Goal: Transaction & Acquisition: Book appointment/travel/reservation

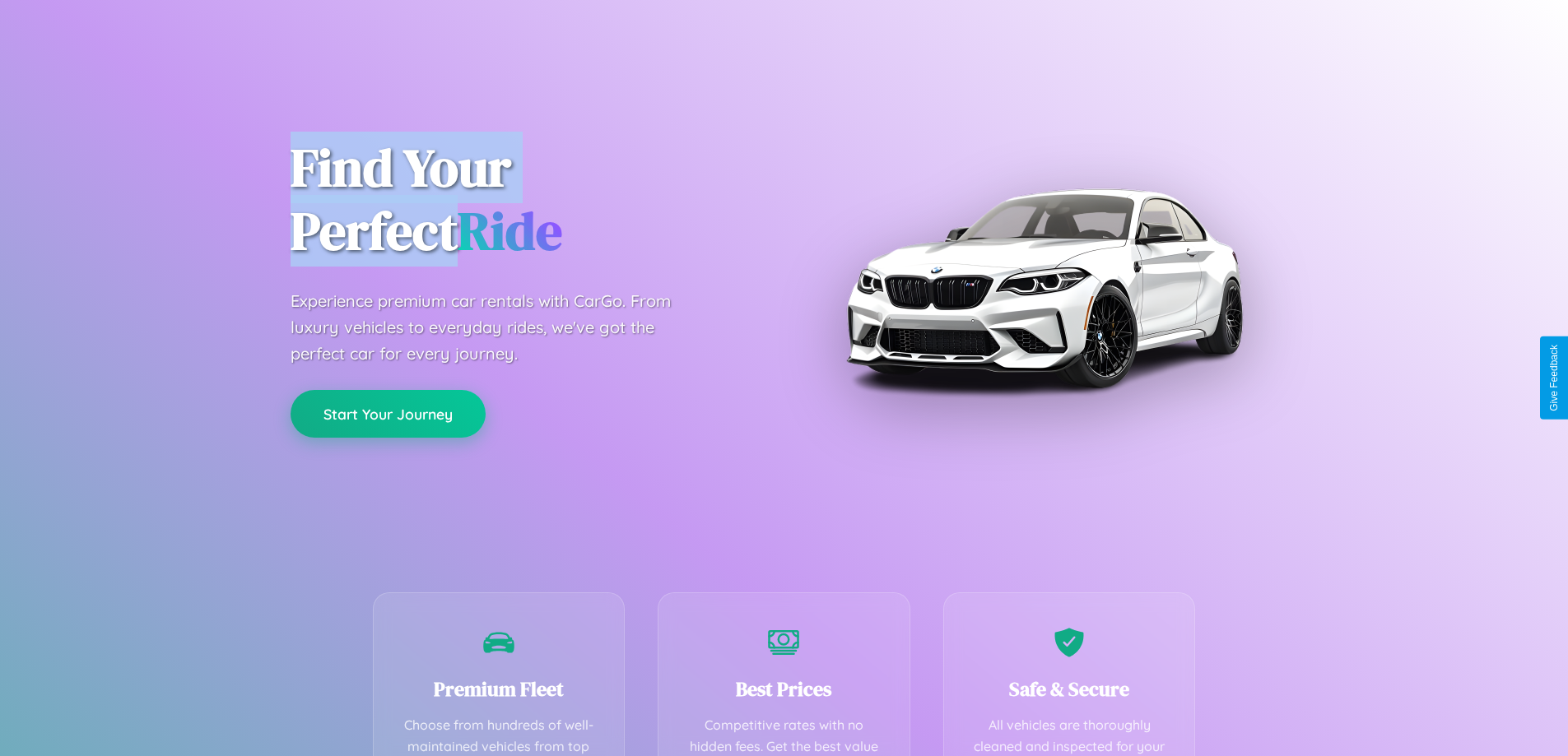
click at [388, 414] on button "Start Your Journey" at bounding box center [388, 414] width 195 height 48
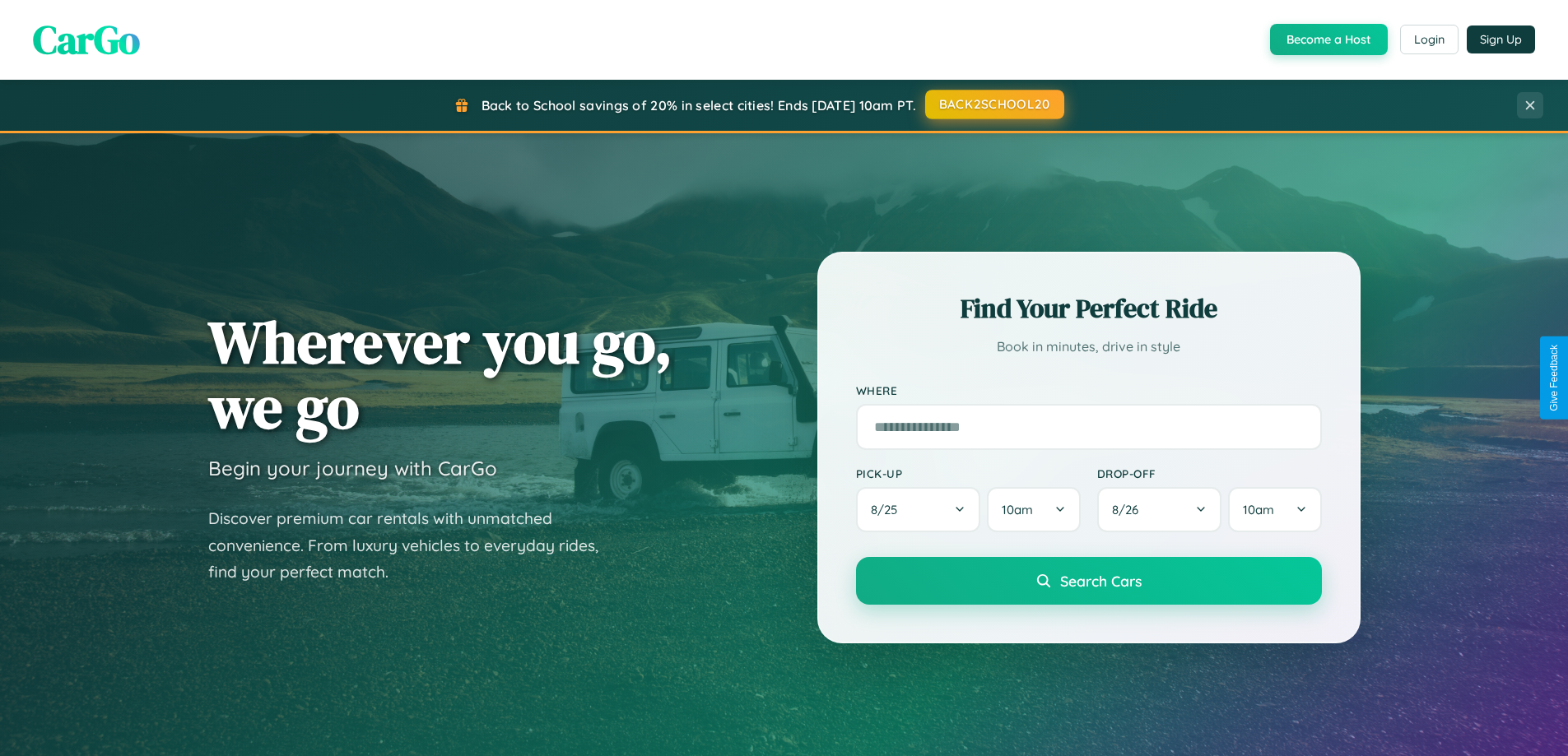
click at [994, 105] on button "BACK2SCHOOL20" at bounding box center [995, 104] width 139 height 29
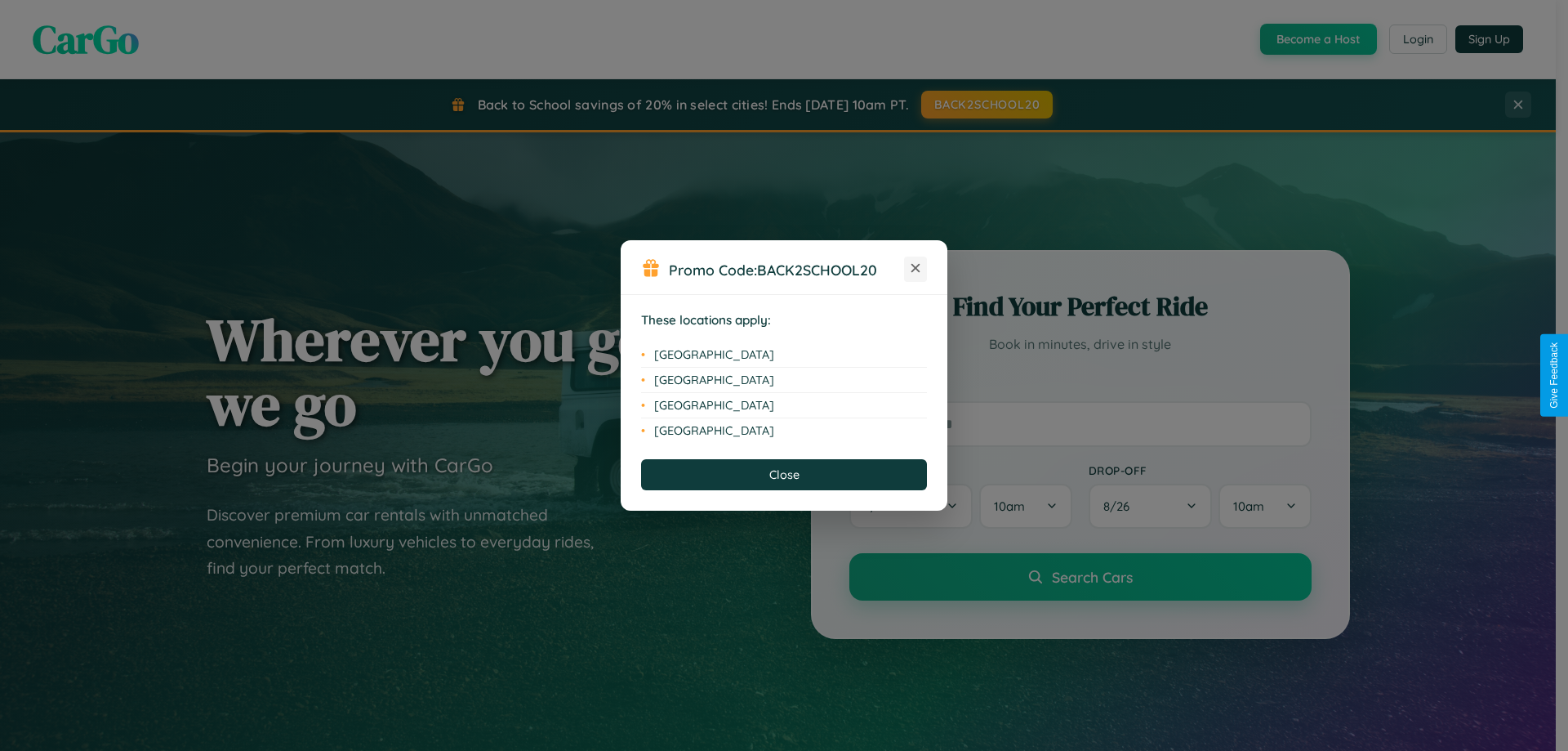
click at [915, 269] on icon at bounding box center [916, 268] width 9 height 9
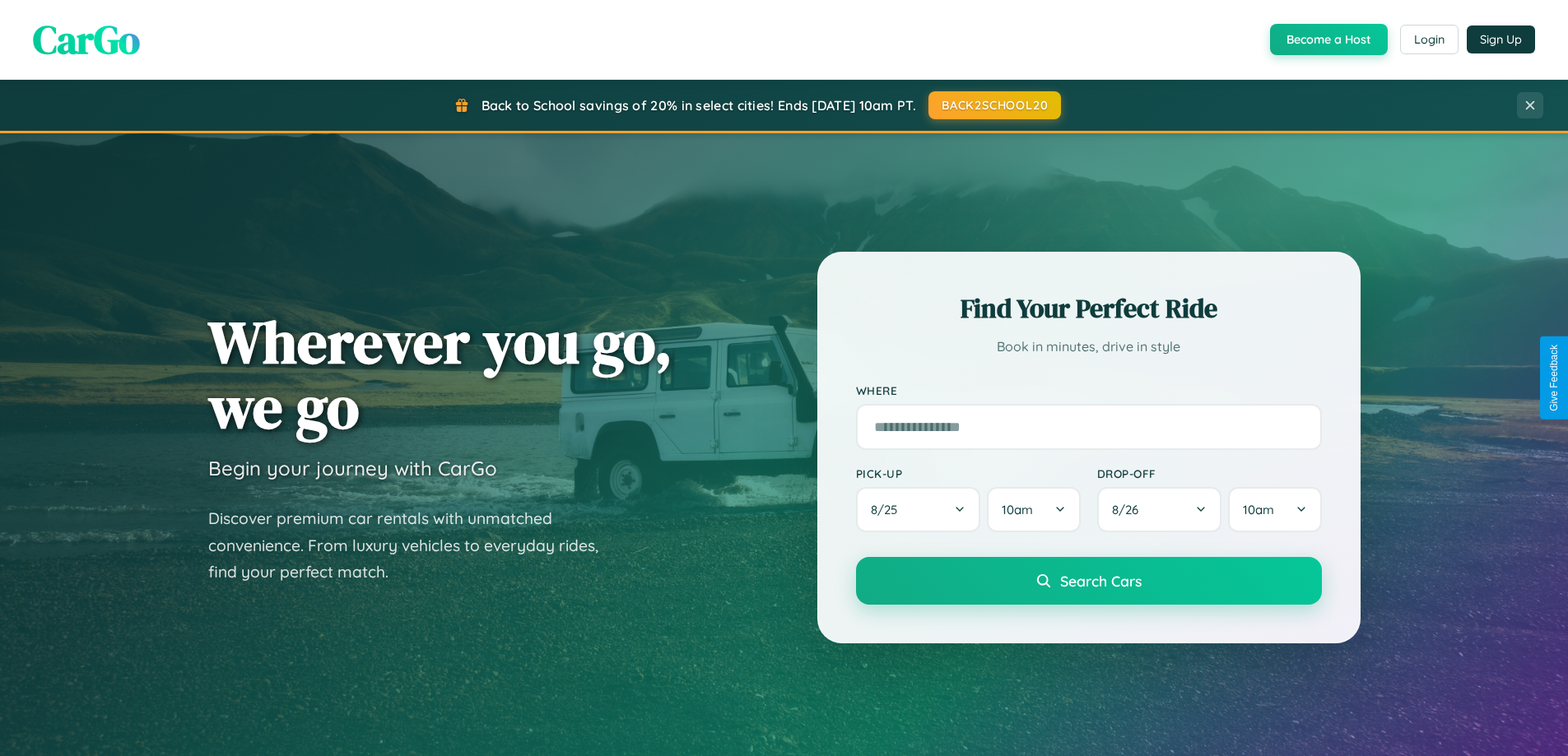
scroll to position [709, 0]
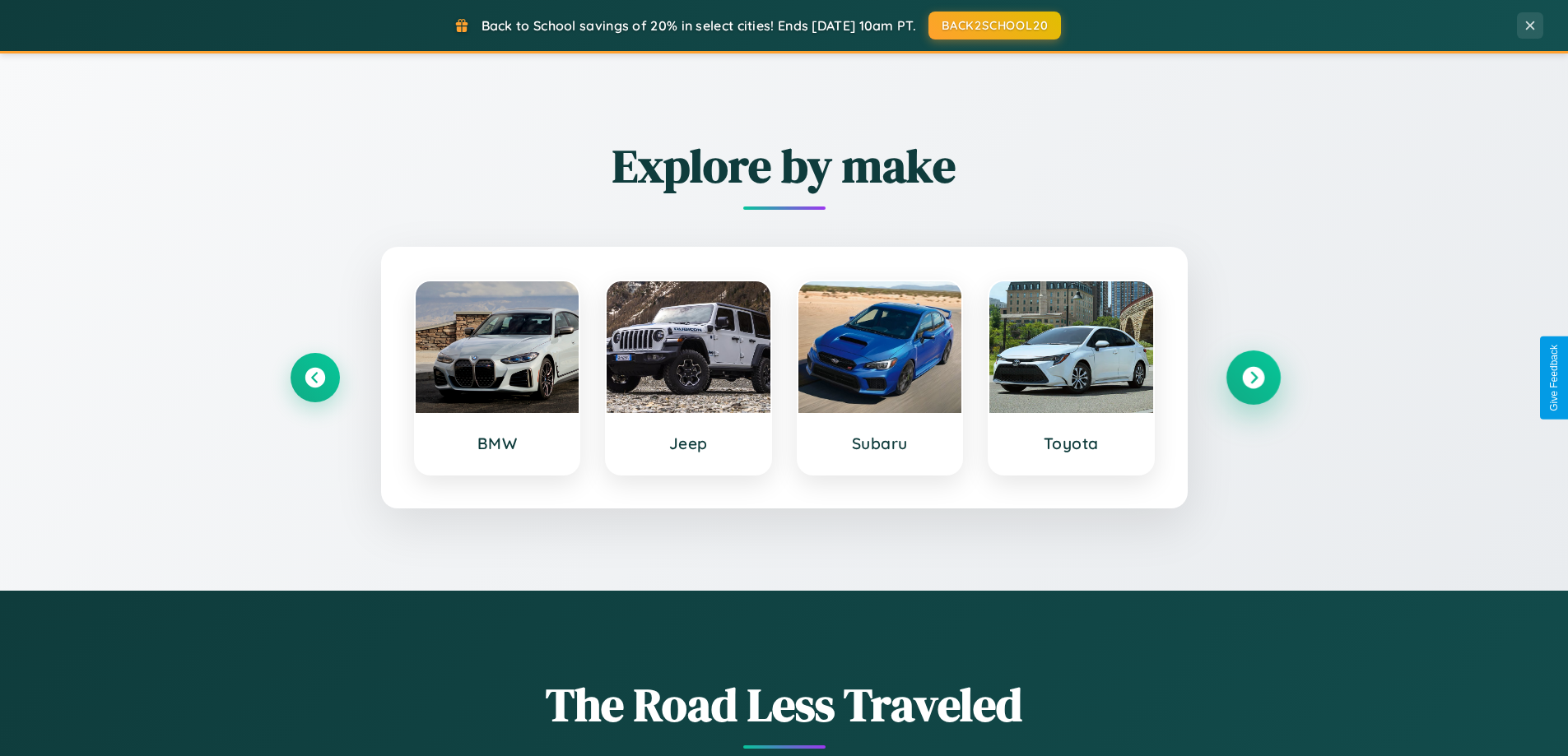
click at [1253, 377] on icon at bounding box center [1253, 378] width 22 height 22
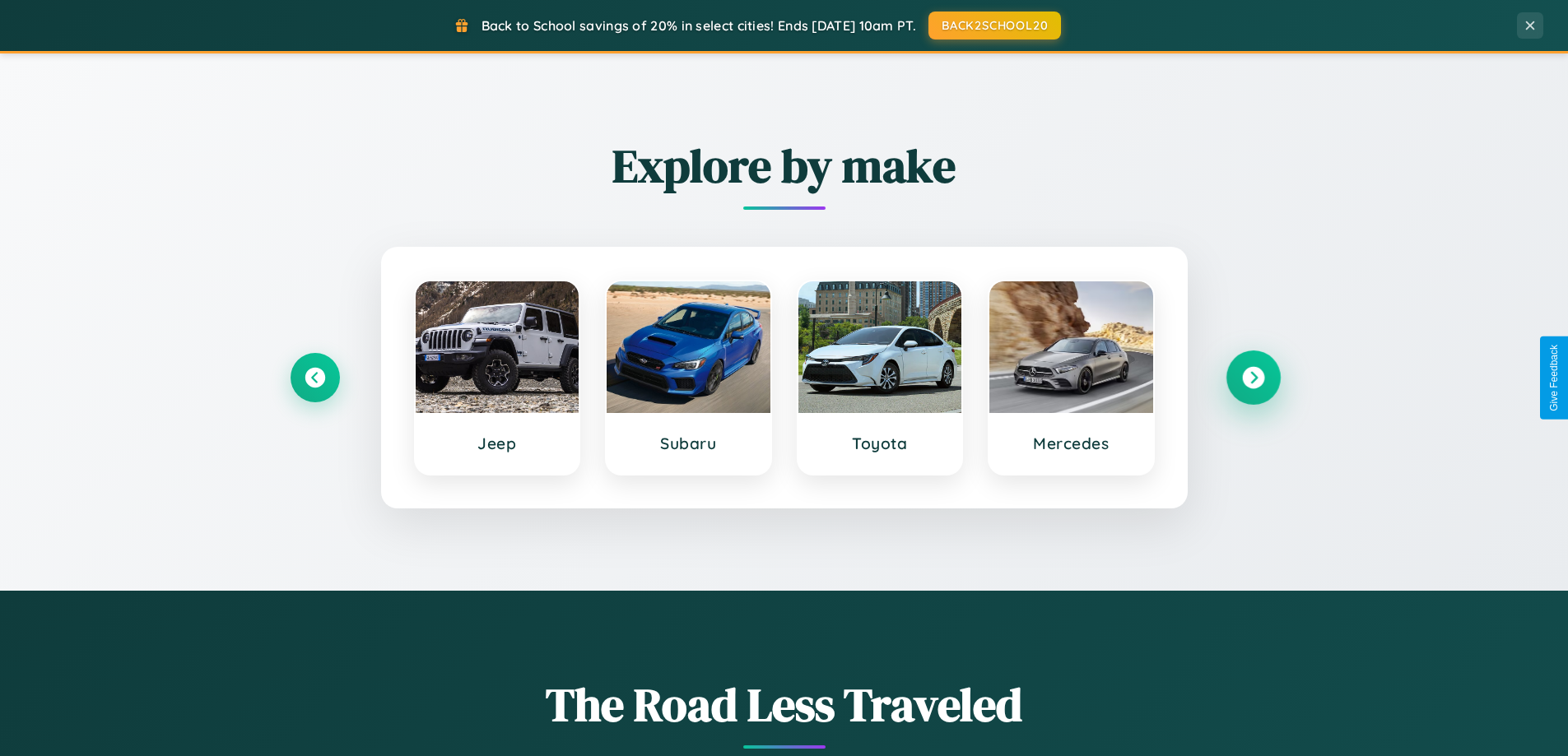
click at [1253, 377] on icon at bounding box center [1253, 378] width 22 height 22
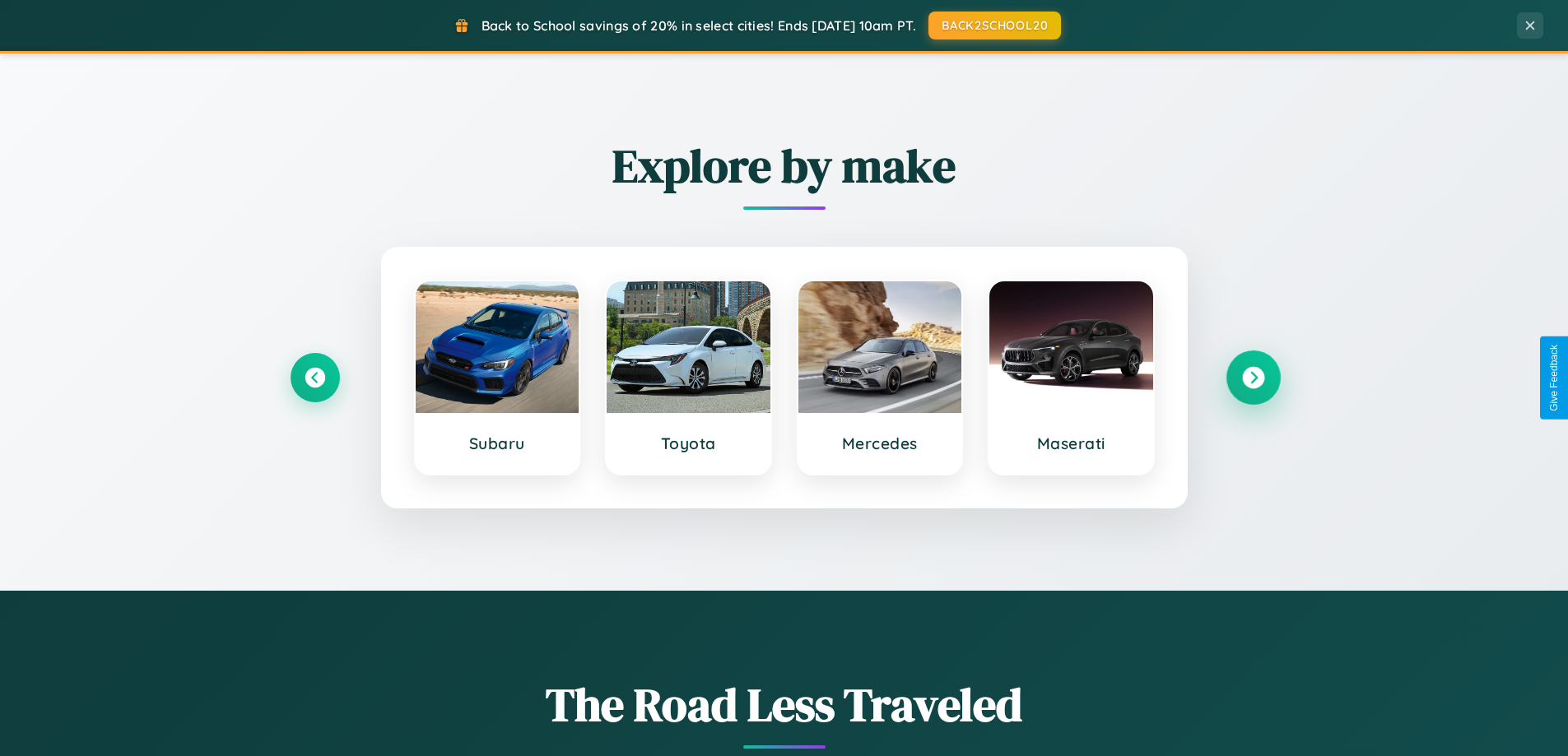
click at [1253, 377] on icon at bounding box center [1253, 378] width 22 height 22
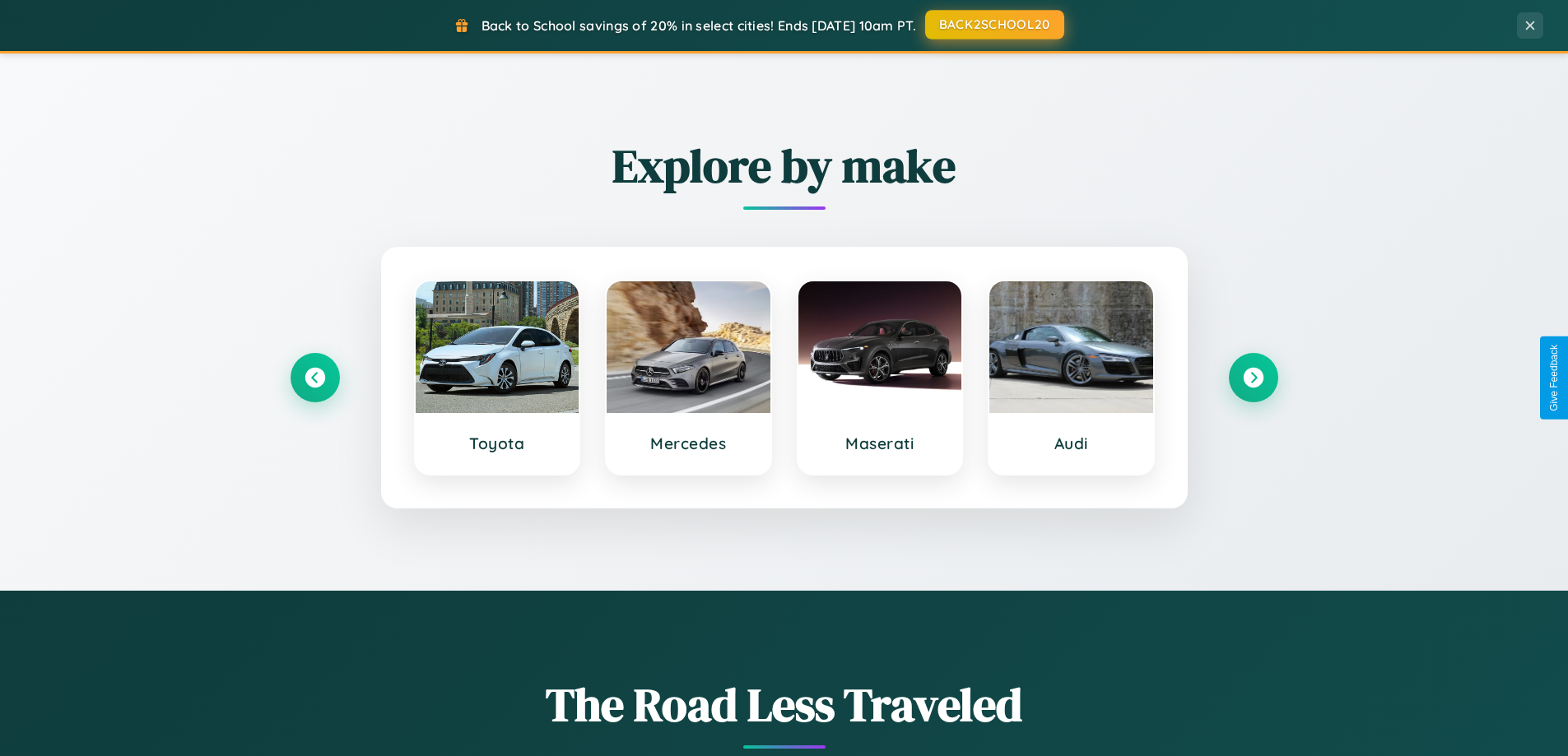
click at [994, 25] on button "BACK2SCHOOL20" at bounding box center [995, 24] width 139 height 29
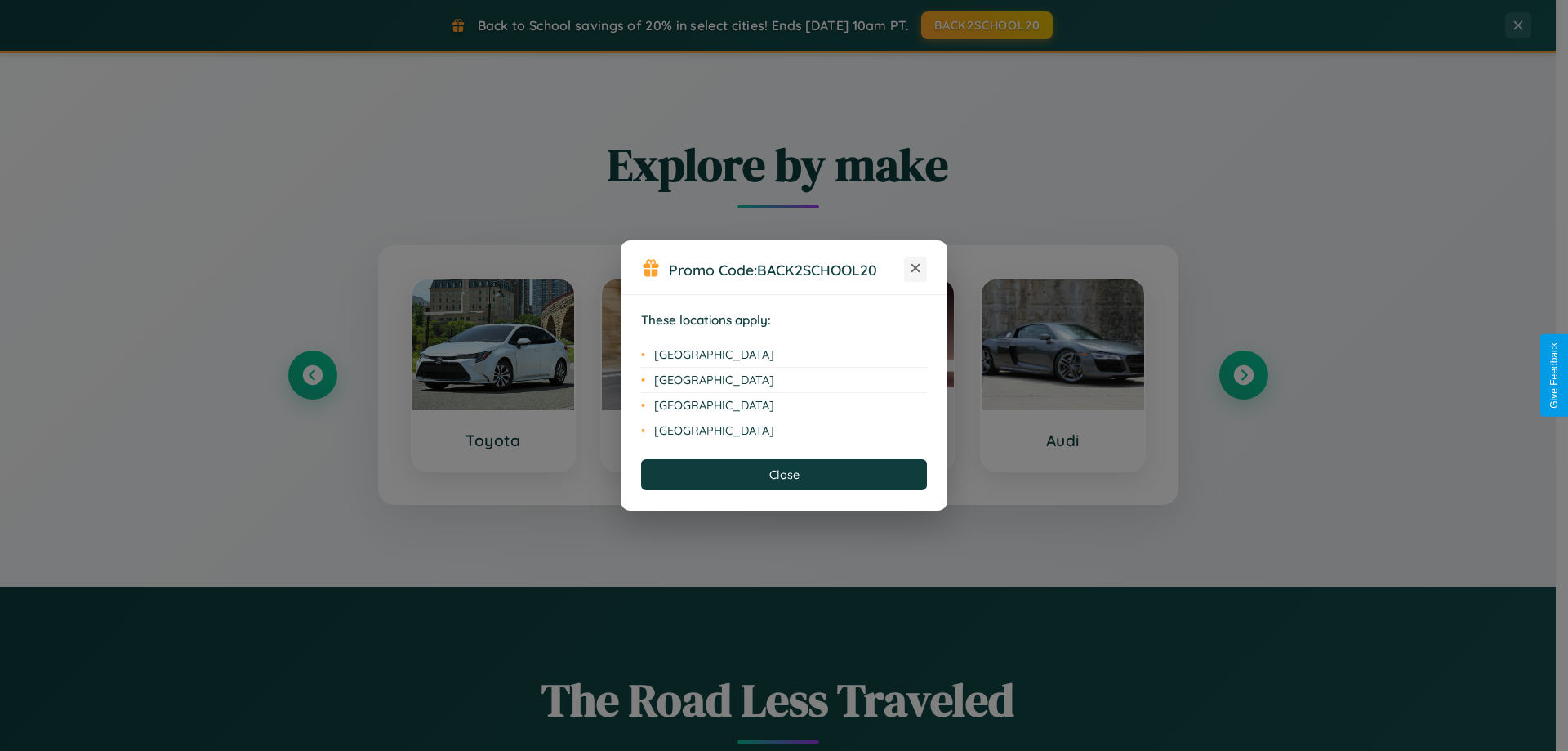
click at [915, 269] on icon at bounding box center [916, 268] width 9 height 9
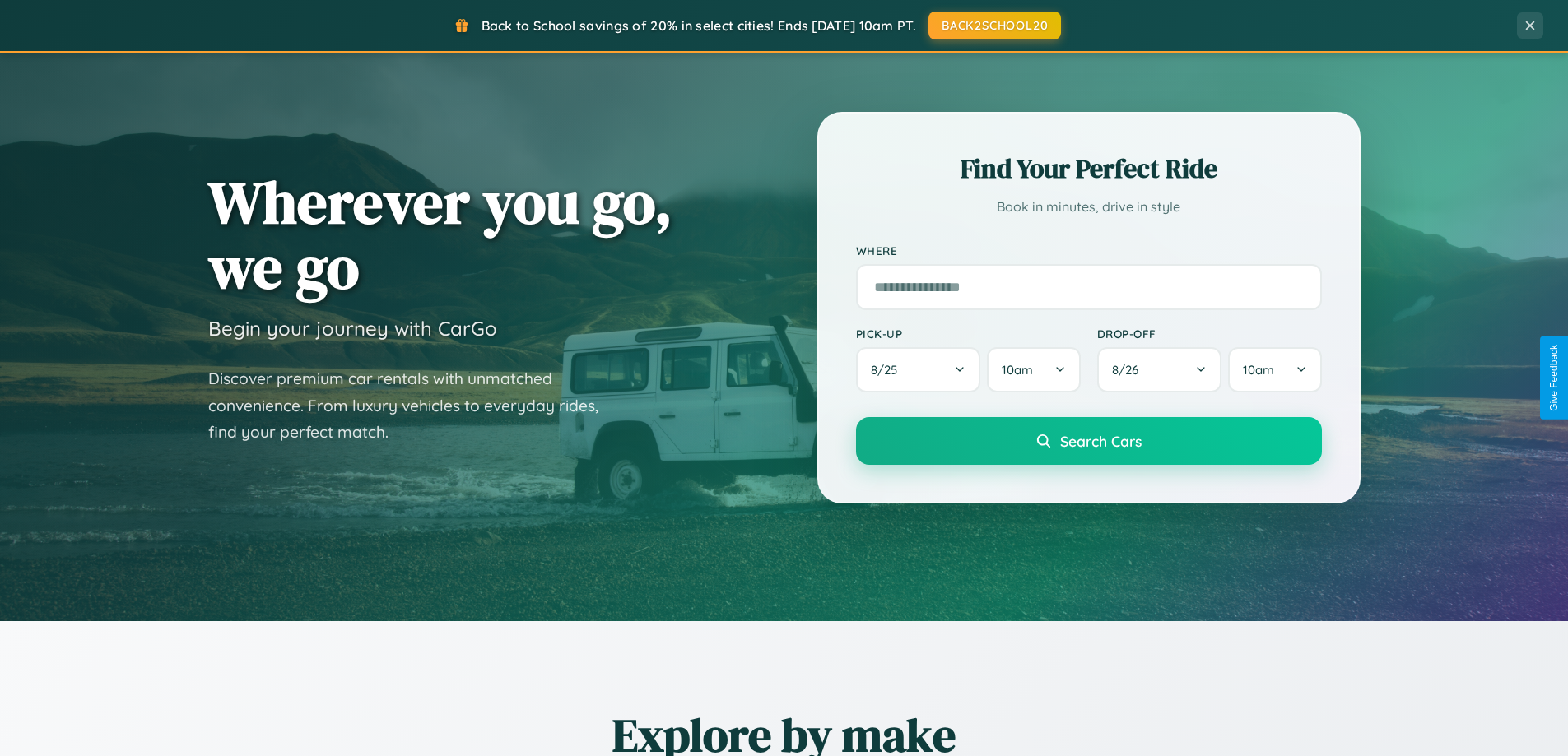
scroll to position [48, 0]
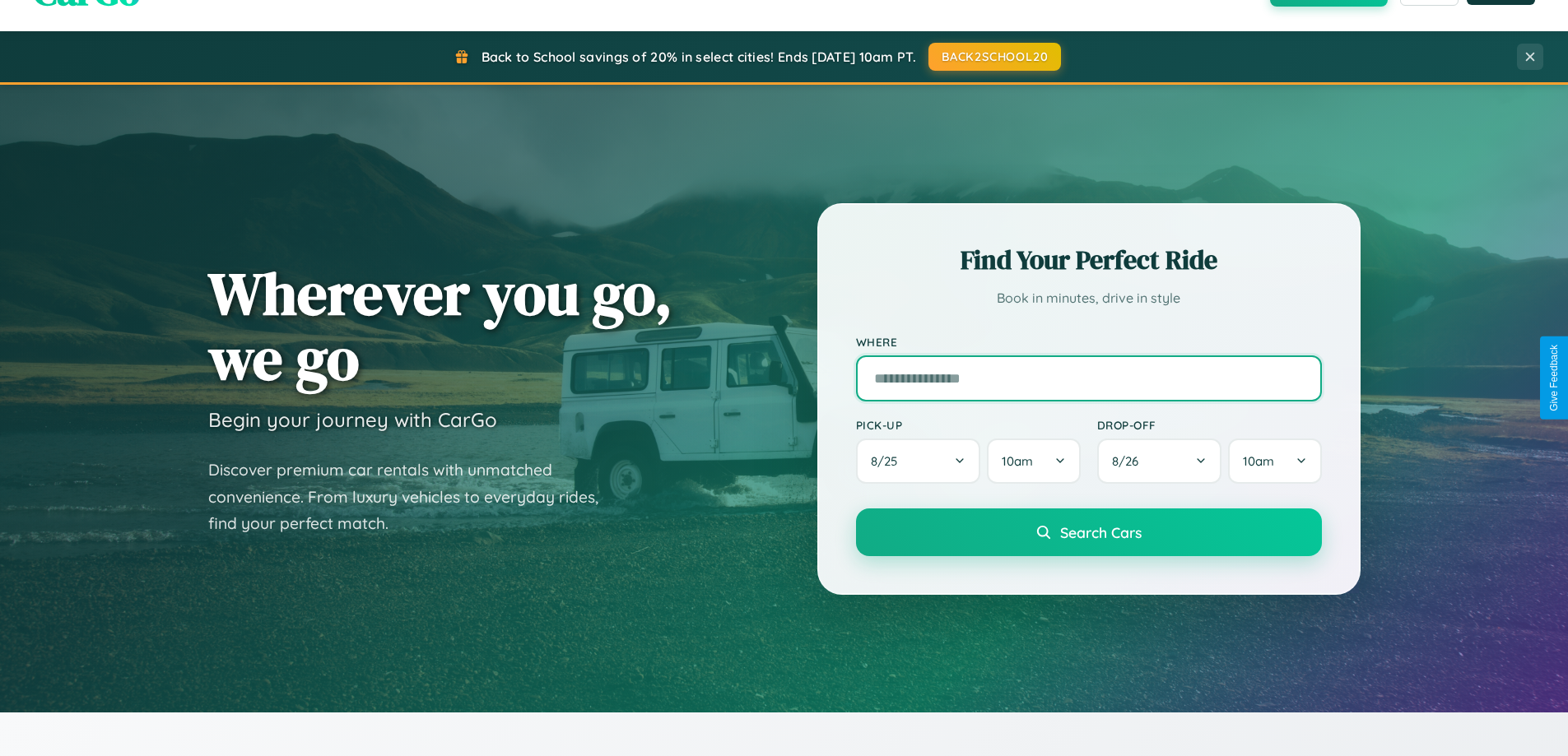
click at [1088, 377] on input "text" at bounding box center [1089, 379] width 466 height 46
type input "**********"
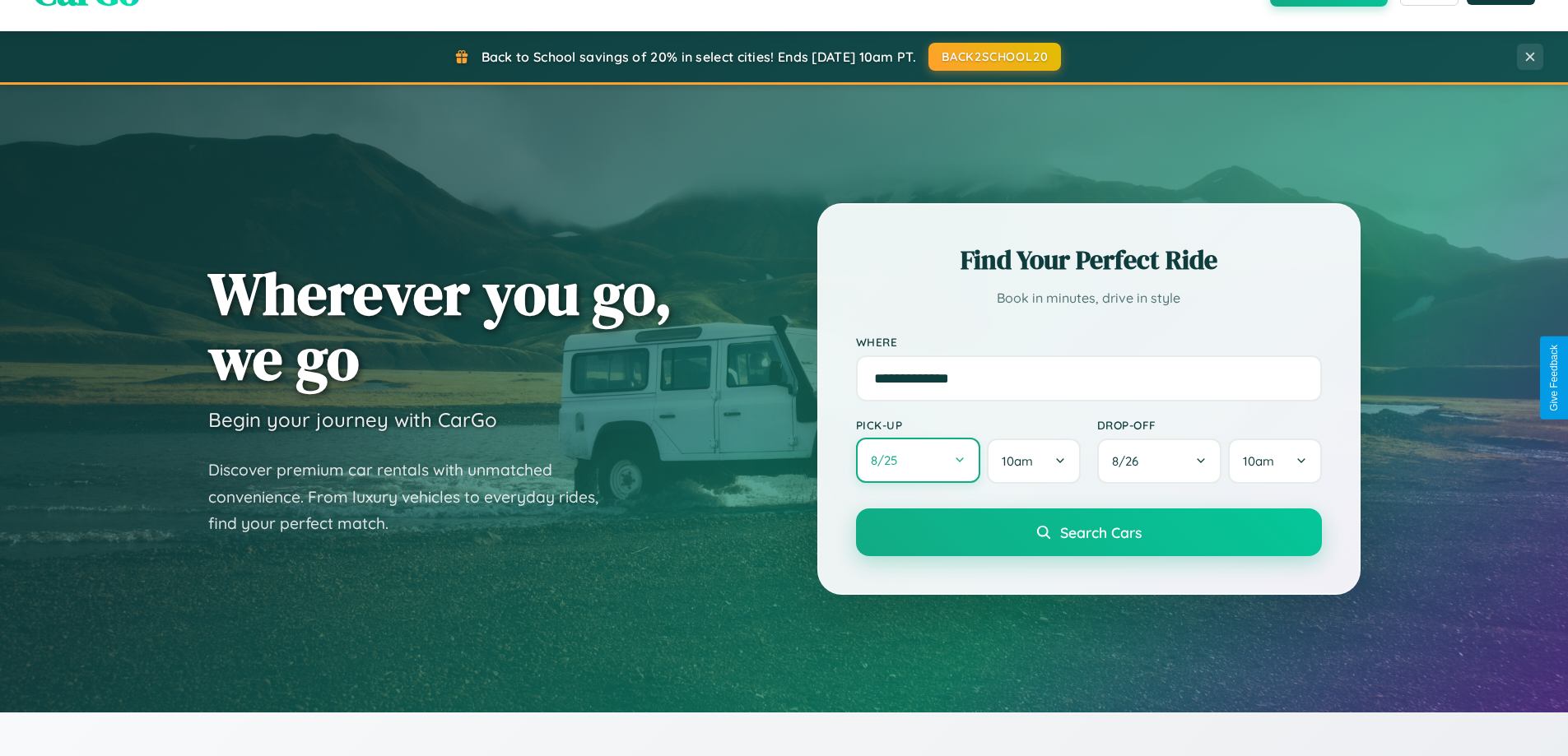
click at [918, 461] on button "8 / 25" at bounding box center [919, 460] width 126 height 46
select select "*"
select select "****"
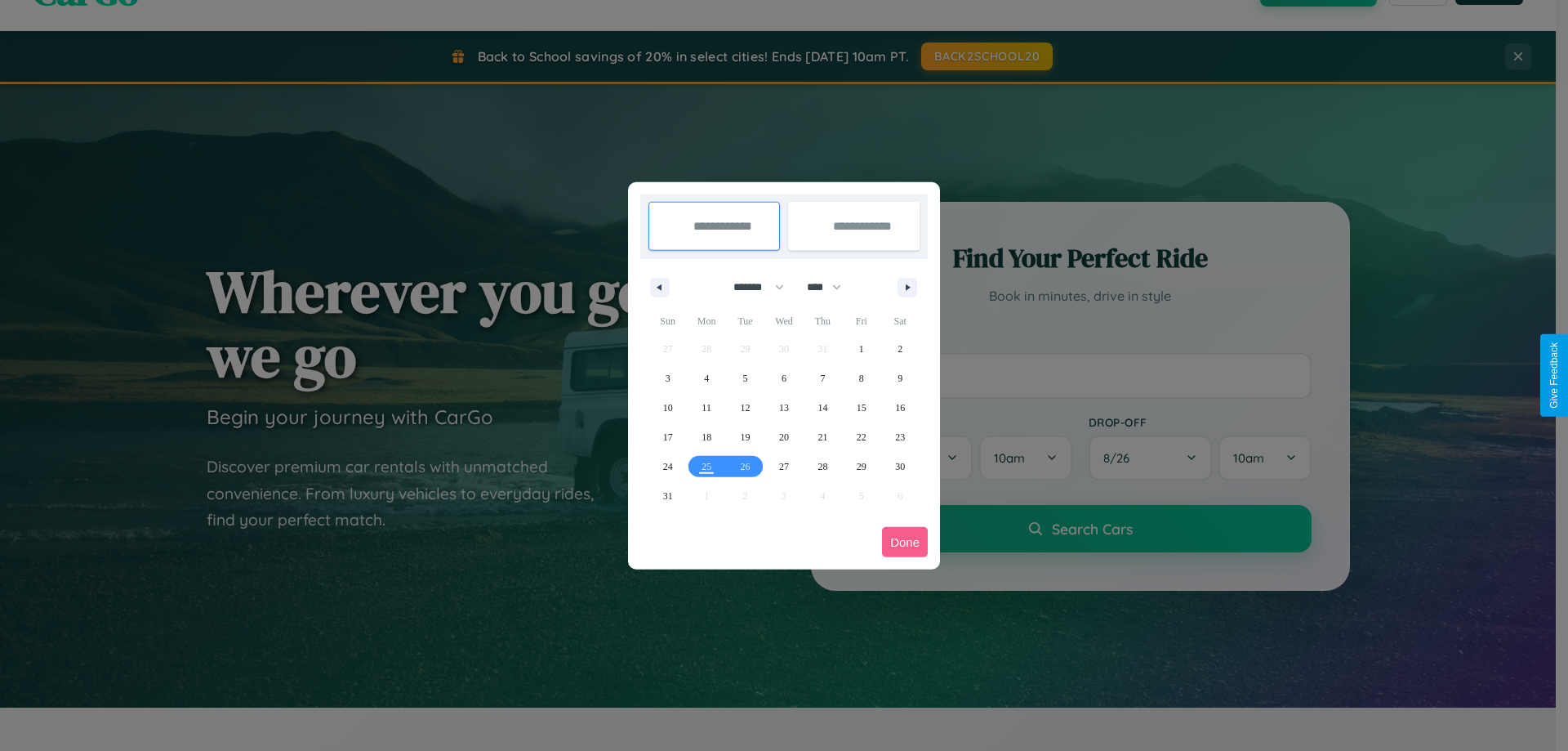
click at [752, 287] on select "******* ******** ***** ***** *** **** **** ****** ********* ******* ******** **…" at bounding box center [755, 288] width 69 height 27
select select "*"
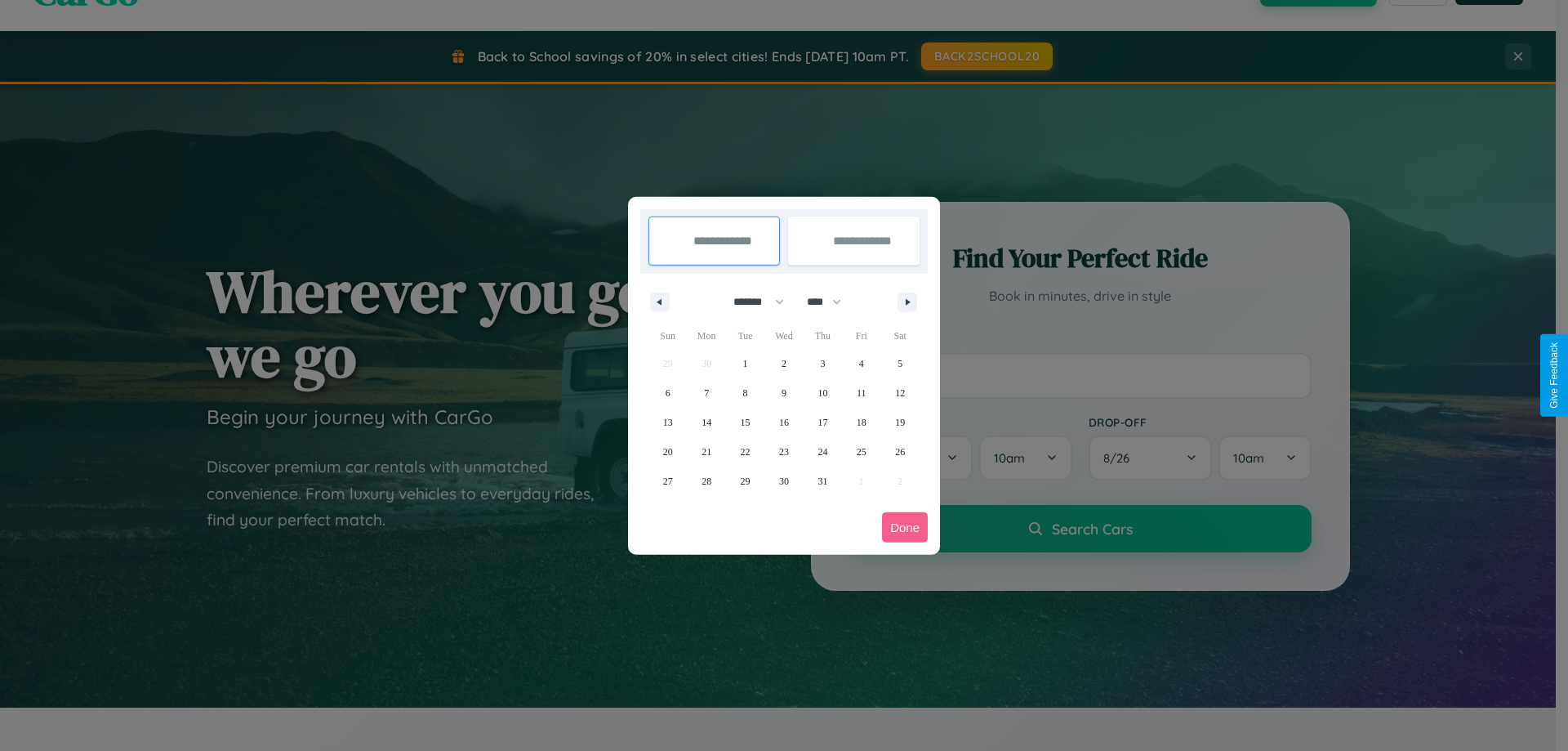
drag, startPoint x: 832, startPoint y: 301, endPoint x: 784, endPoint y: 328, distance: 55.1
click at [832, 301] on select "**** **** **** **** **** **** **** **** **** **** **** **** **** **** **** ****…" at bounding box center [822, 302] width 49 height 27
select select "****"
click at [706, 480] on span "27" at bounding box center [706, 481] width 9 height 29
type input "**********"
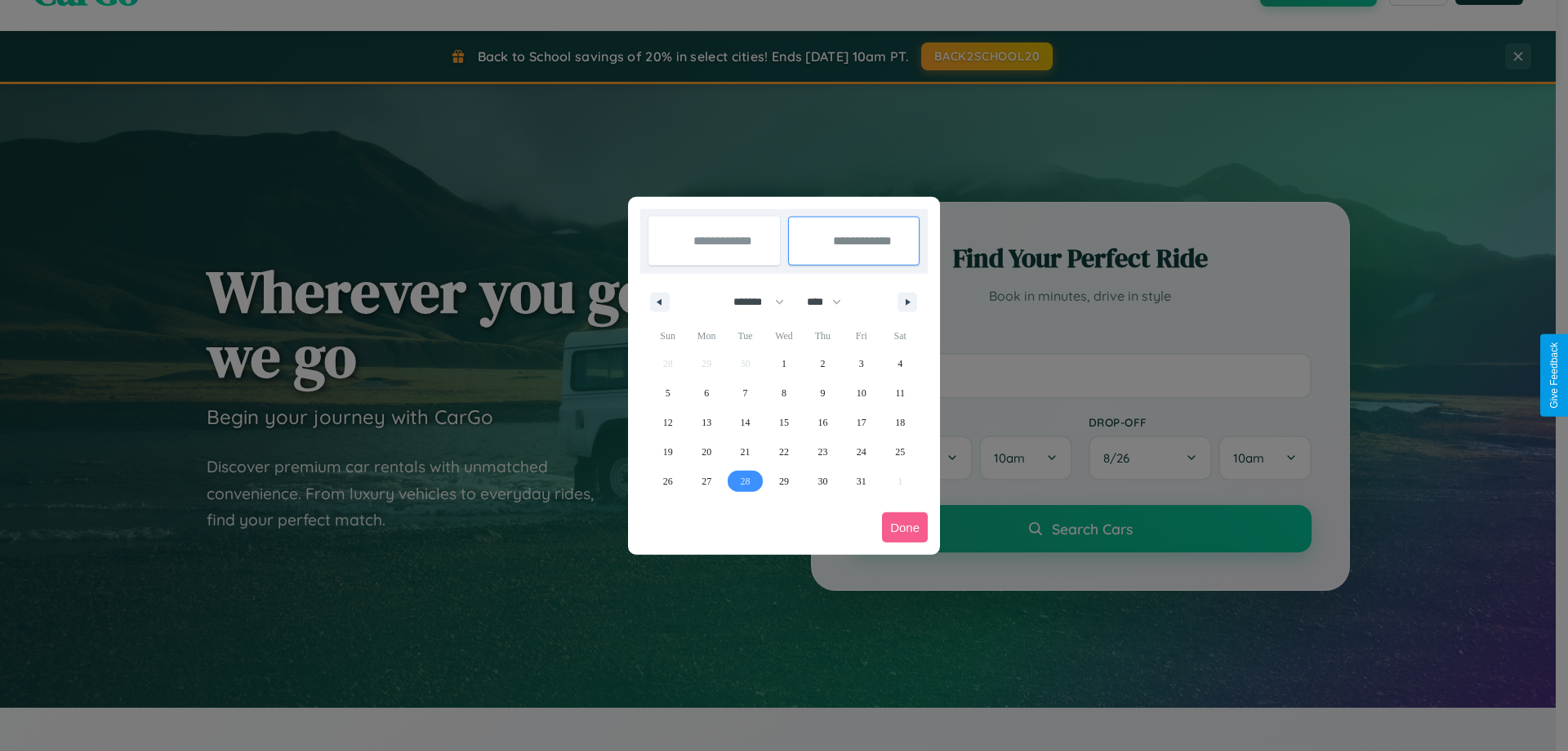
click at [745, 480] on span "28" at bounding box center [745, 481] width 9 height 29
type input "**********"
click at [905, 527] on button "Done" at bounding box center [905, 527] width 46 height 30
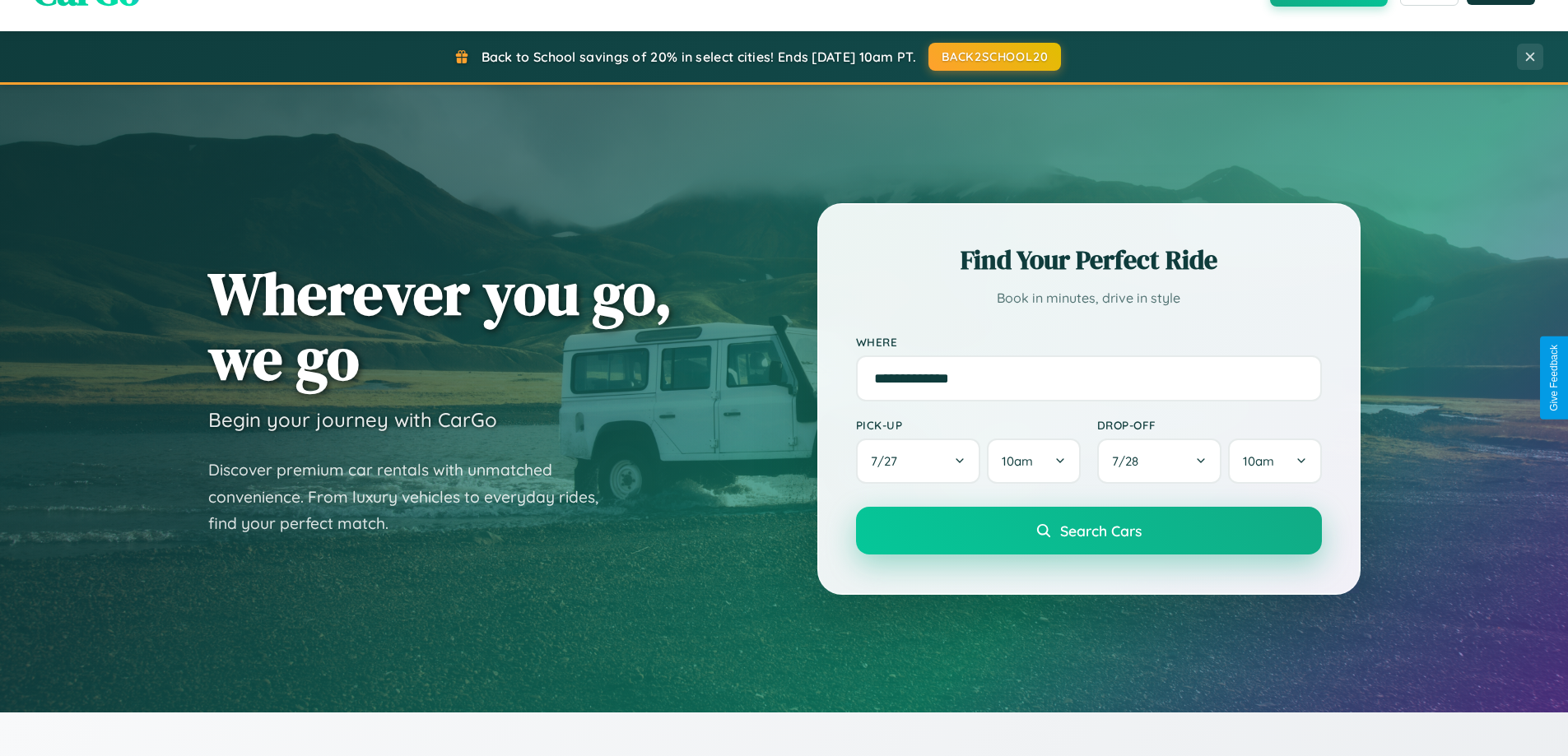
click at [1088, 531] on span "Search Cars" at bounding box center [1100, 530] width 82 height 18
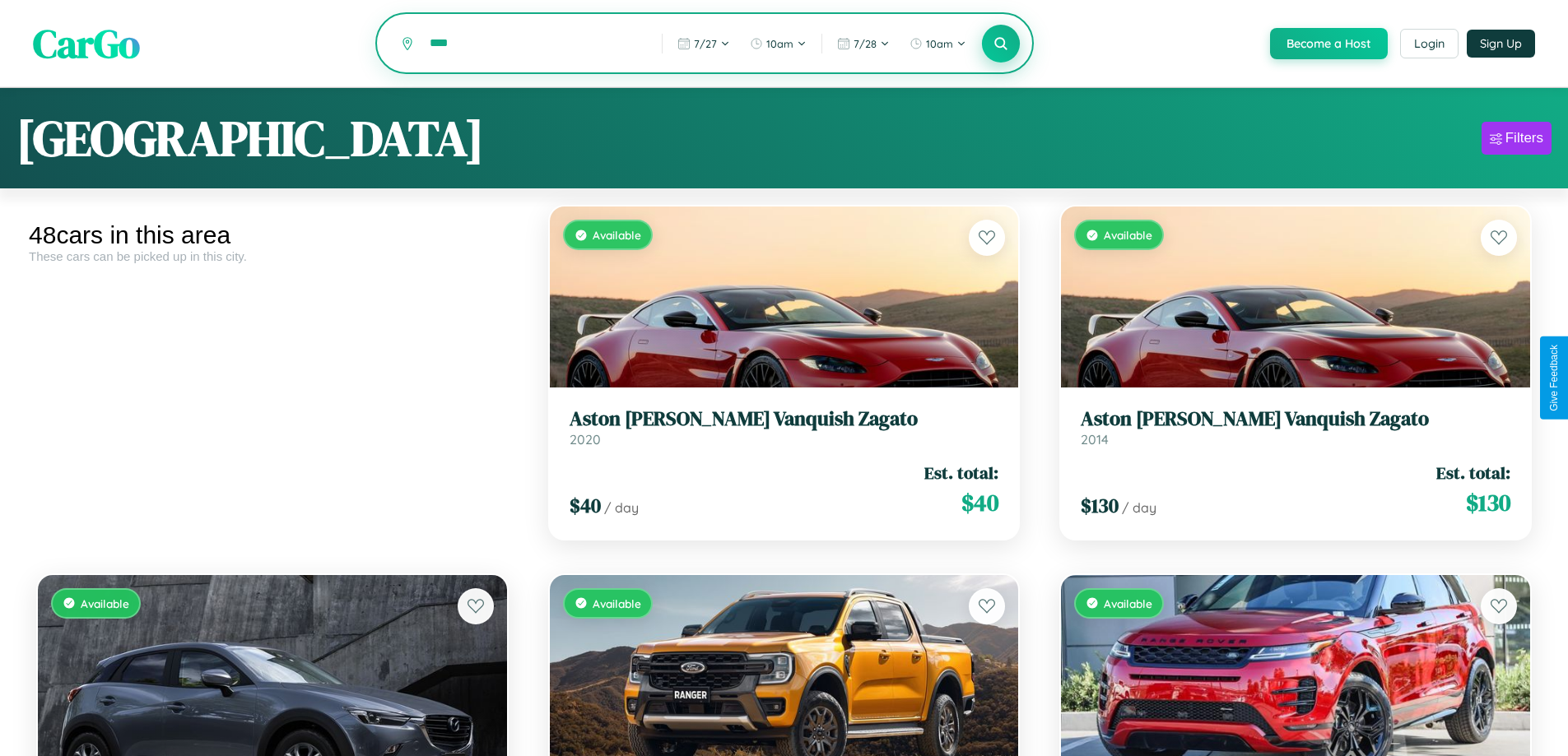
type input "****"
click at [1000, 45] on icon at bounding box center [1001, 43] width 15 height 15
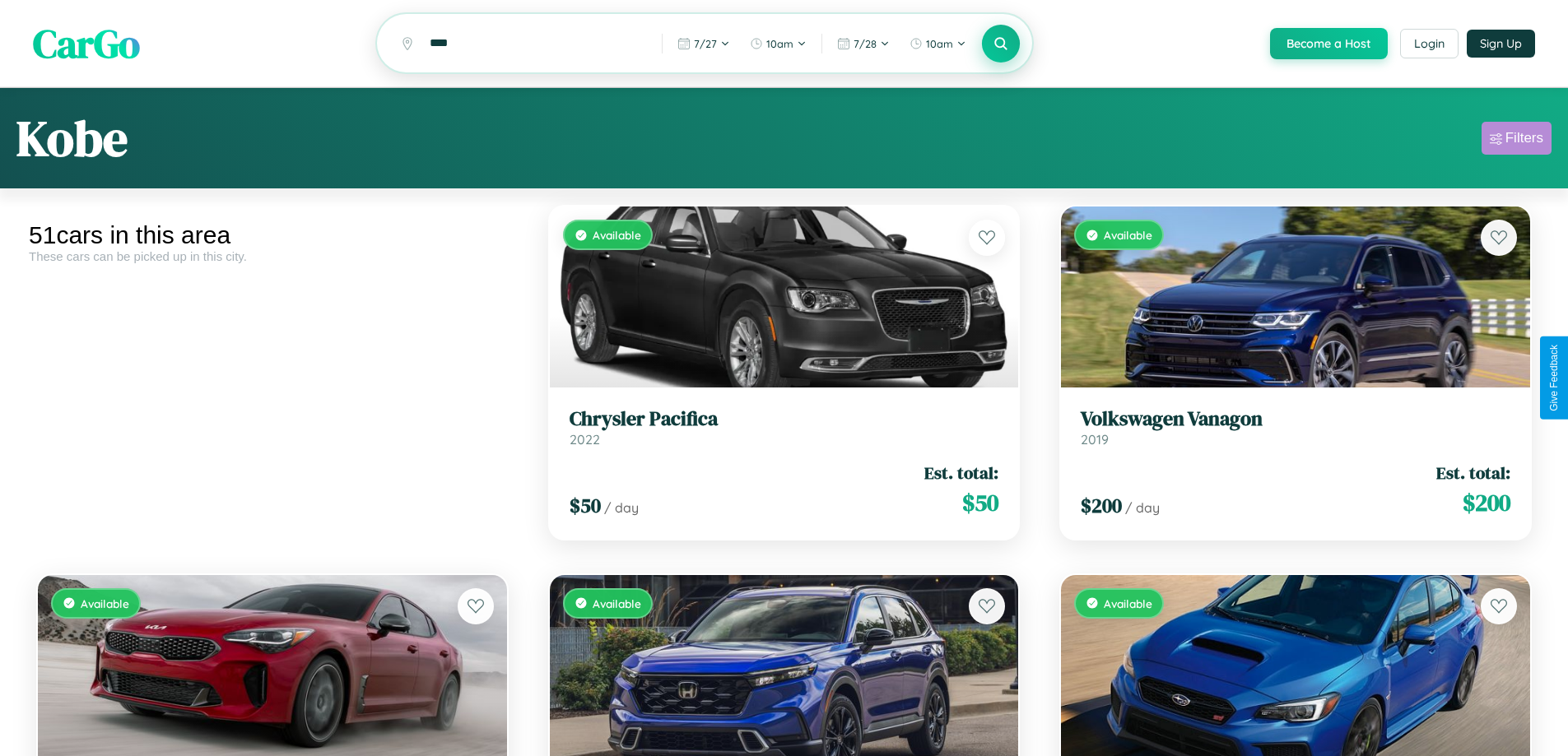
click at [1516, 141] on div "Filters" at bounding box center [1524, 137] width 38 height 16
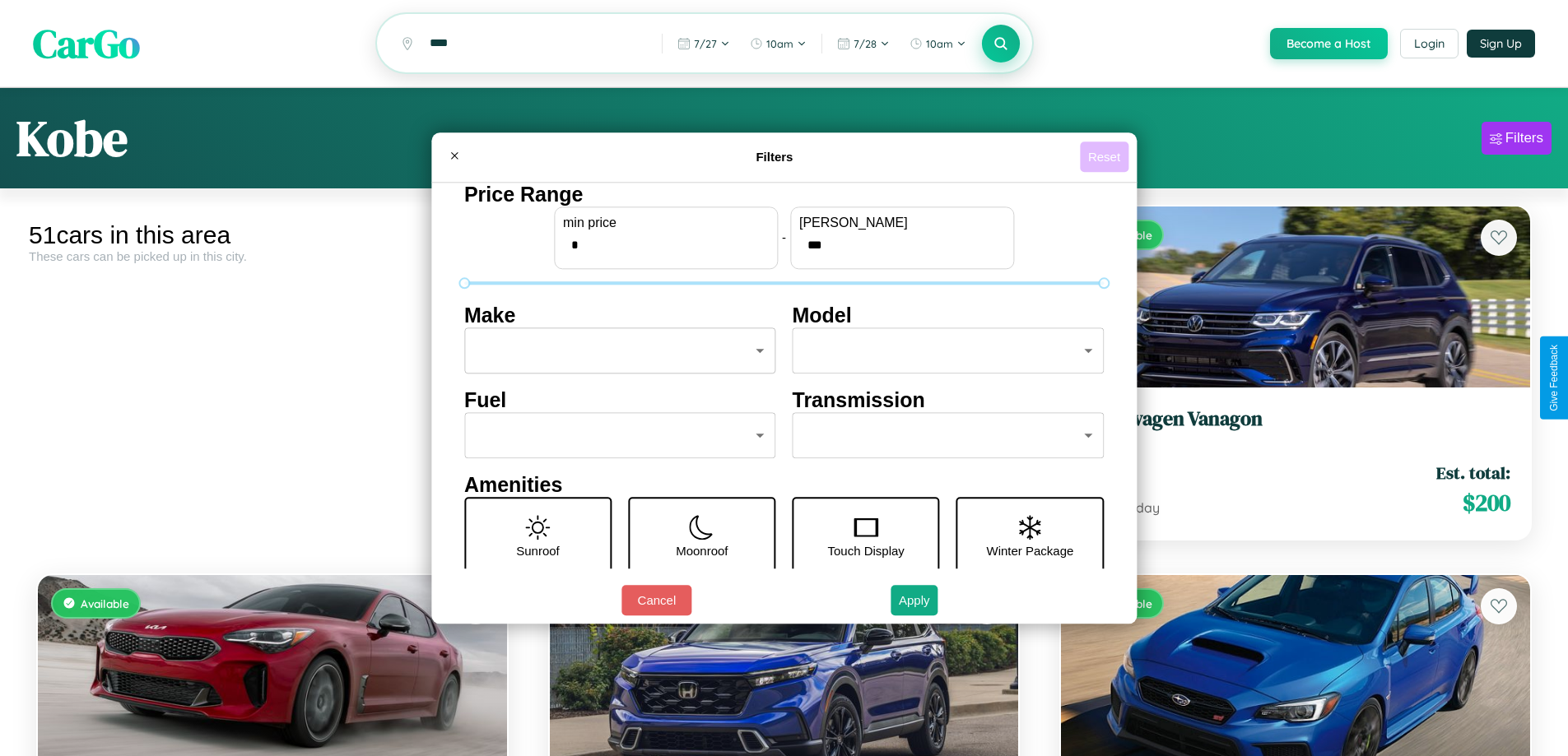
click at [1106, 156] on button "Reset" at bounding box center [1104, 156] width 48 height 30
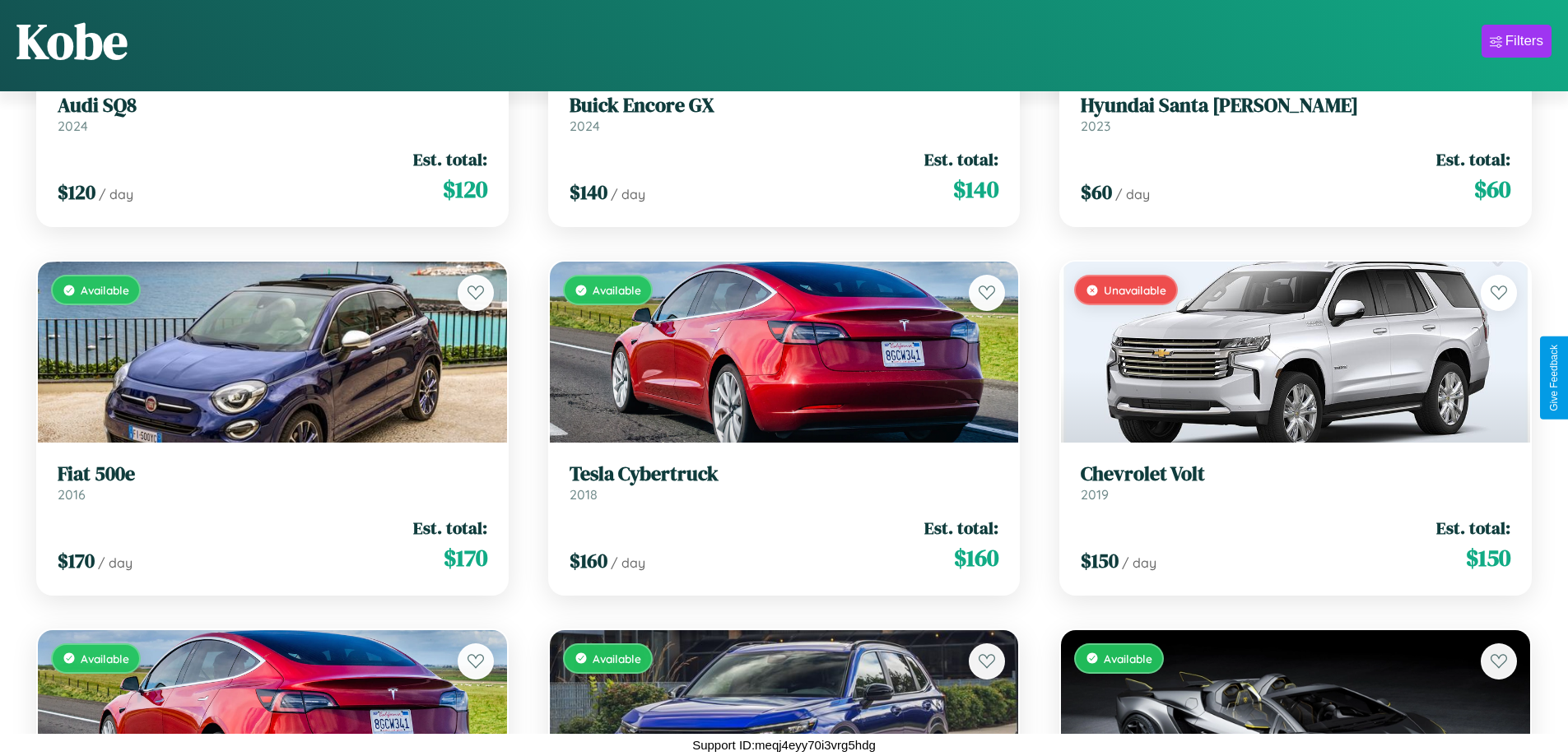
scroll to position [2442, 0]
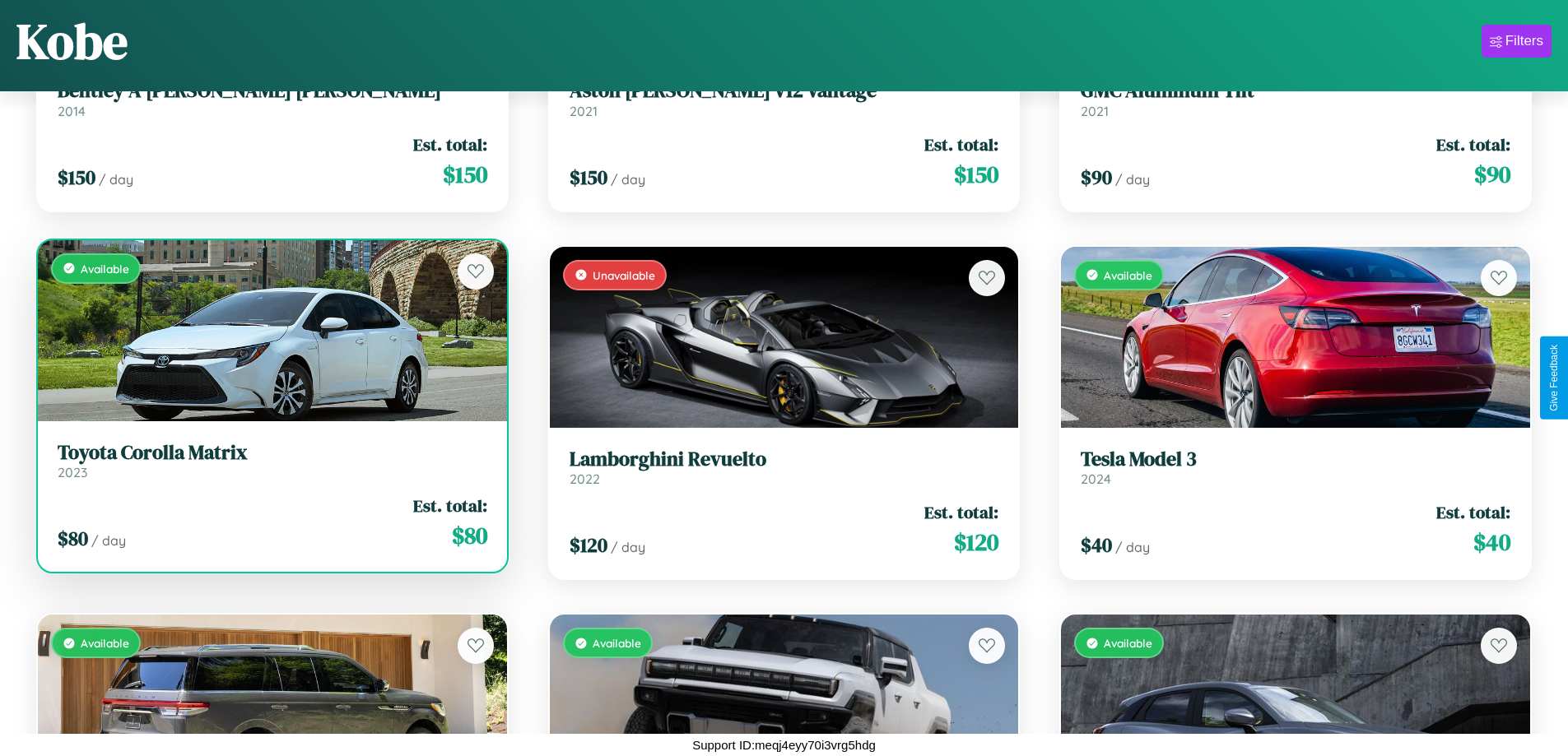
click at [270, 466] on link "Toyota Corolla Matrix 2023" at bounding box center [273, 460] width 430 height 40
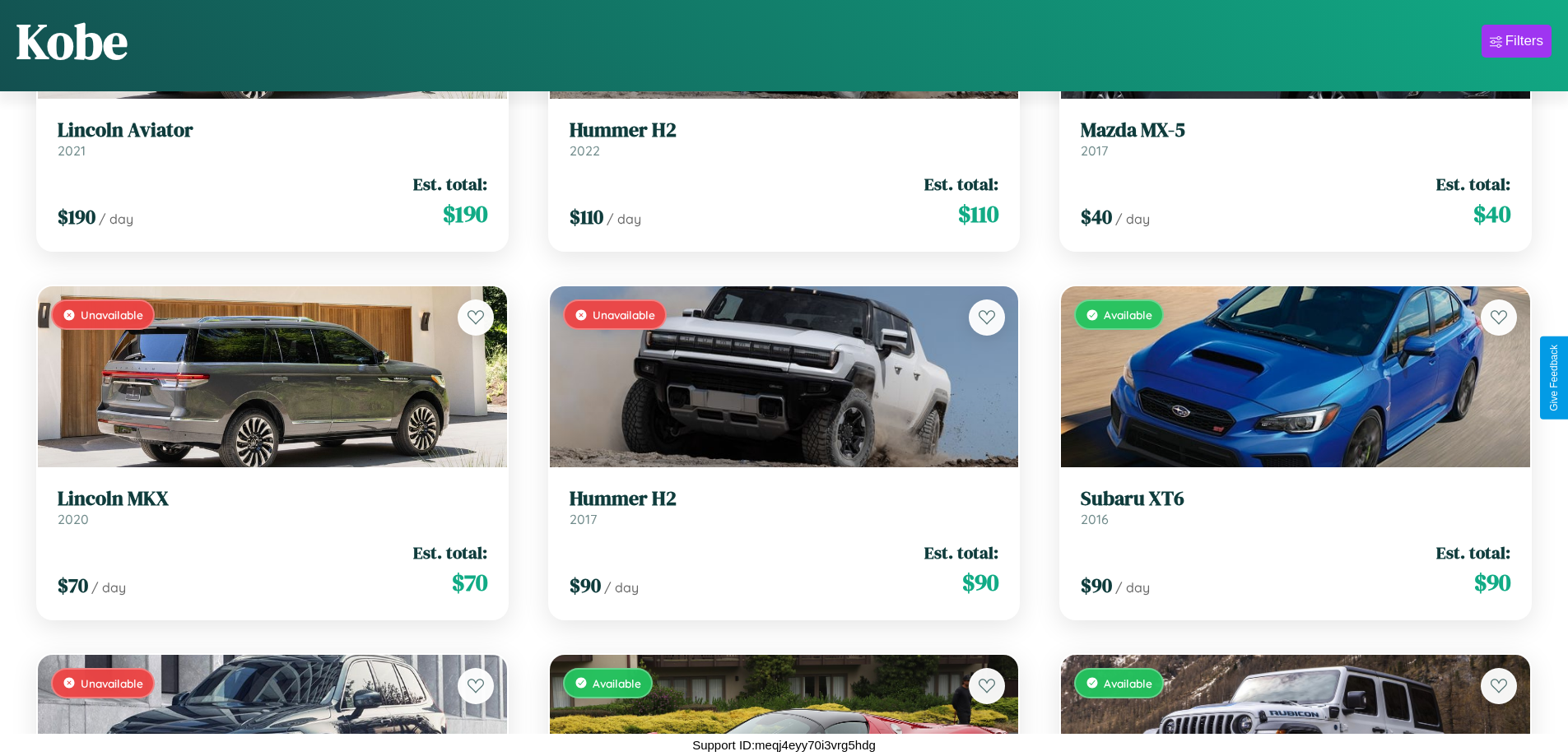
scroll to position [4283, 0]
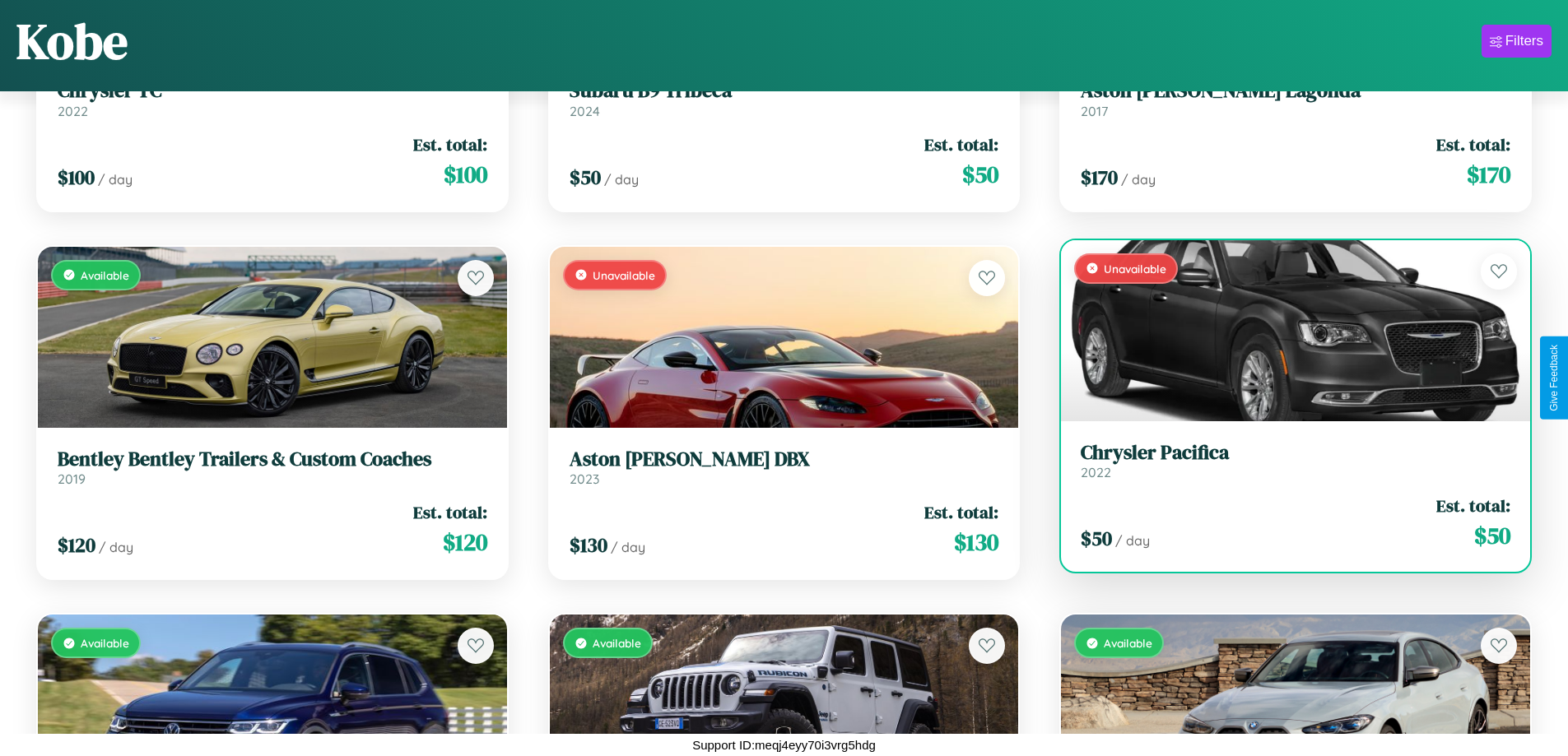
click at [1285, 466] on link "Chrysler Pacifica 2022" at bounding box center [1295, 460] width 430 height 40
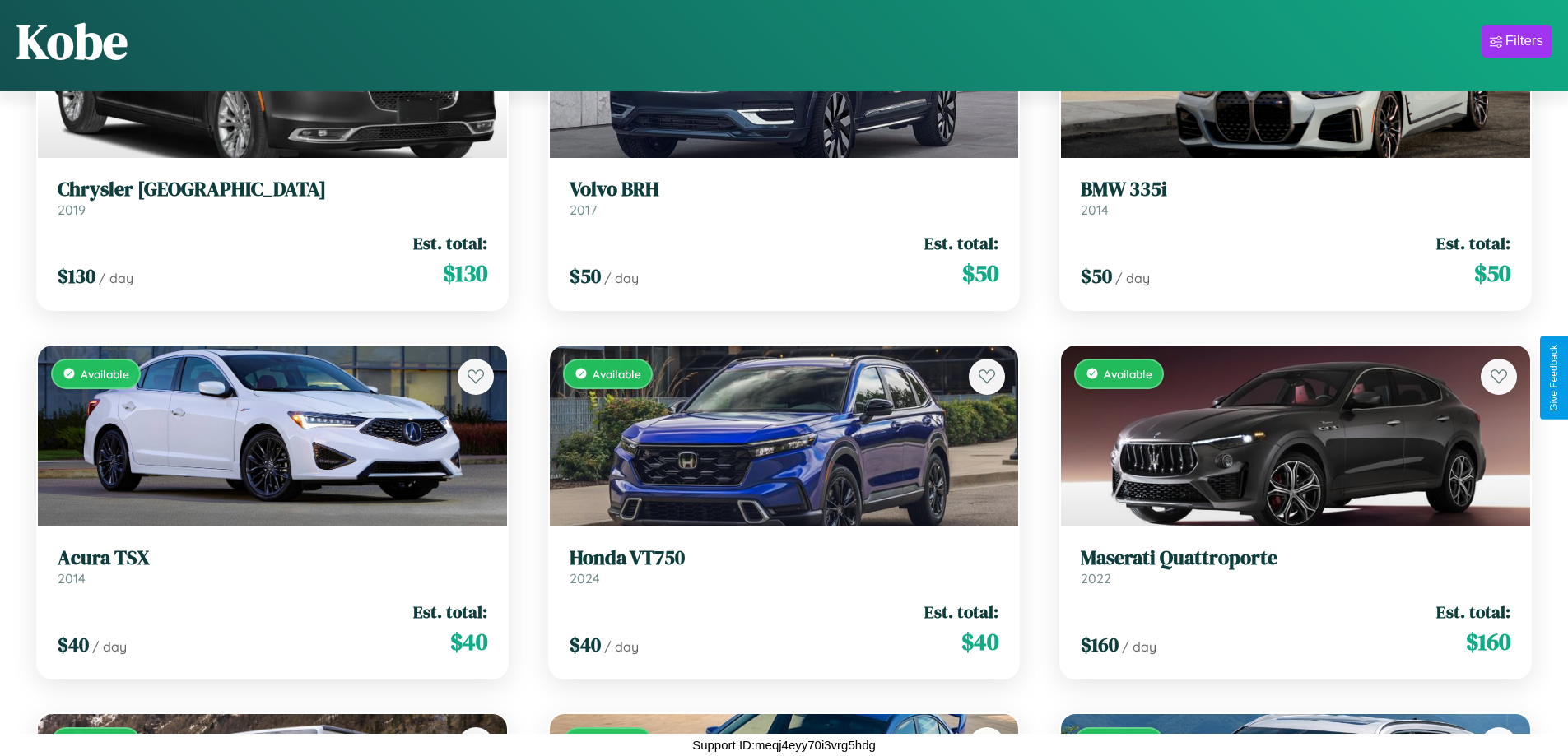
scroll to position [5387, 0]
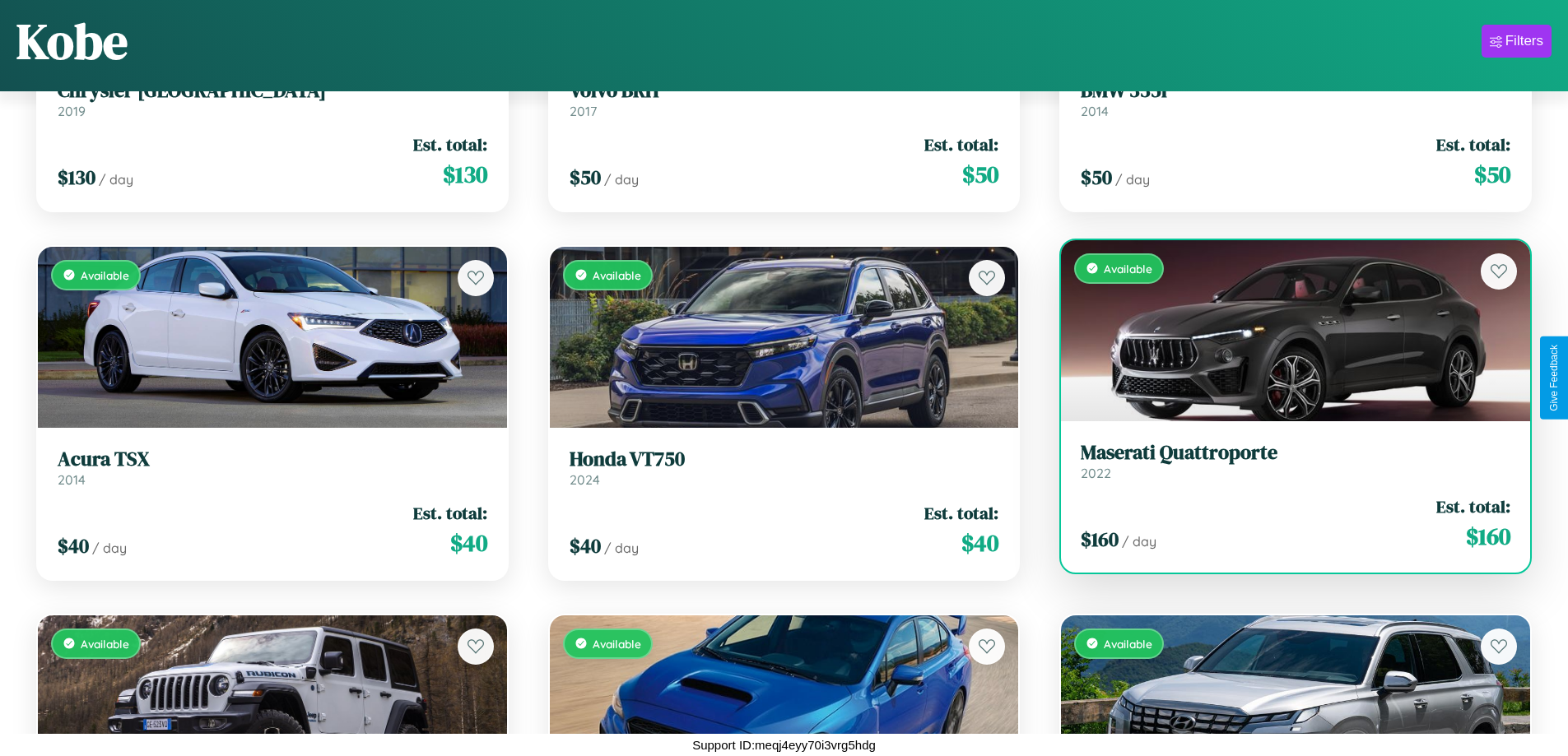
click at [1285, 460] on h3 "Maserati Quattroporte" at bounding box center [1295, 453] width 430 height 24
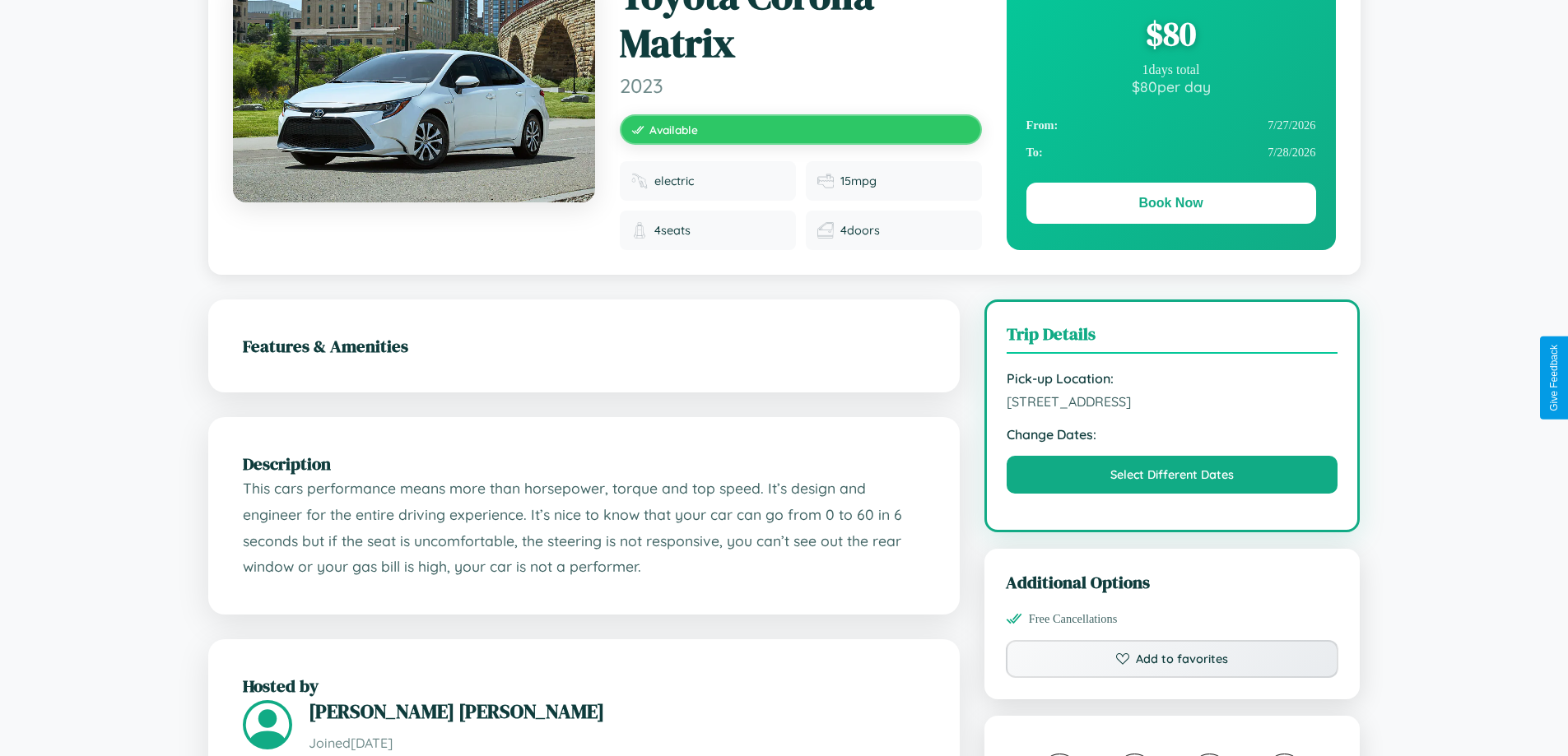
scroll to position [183, 0]
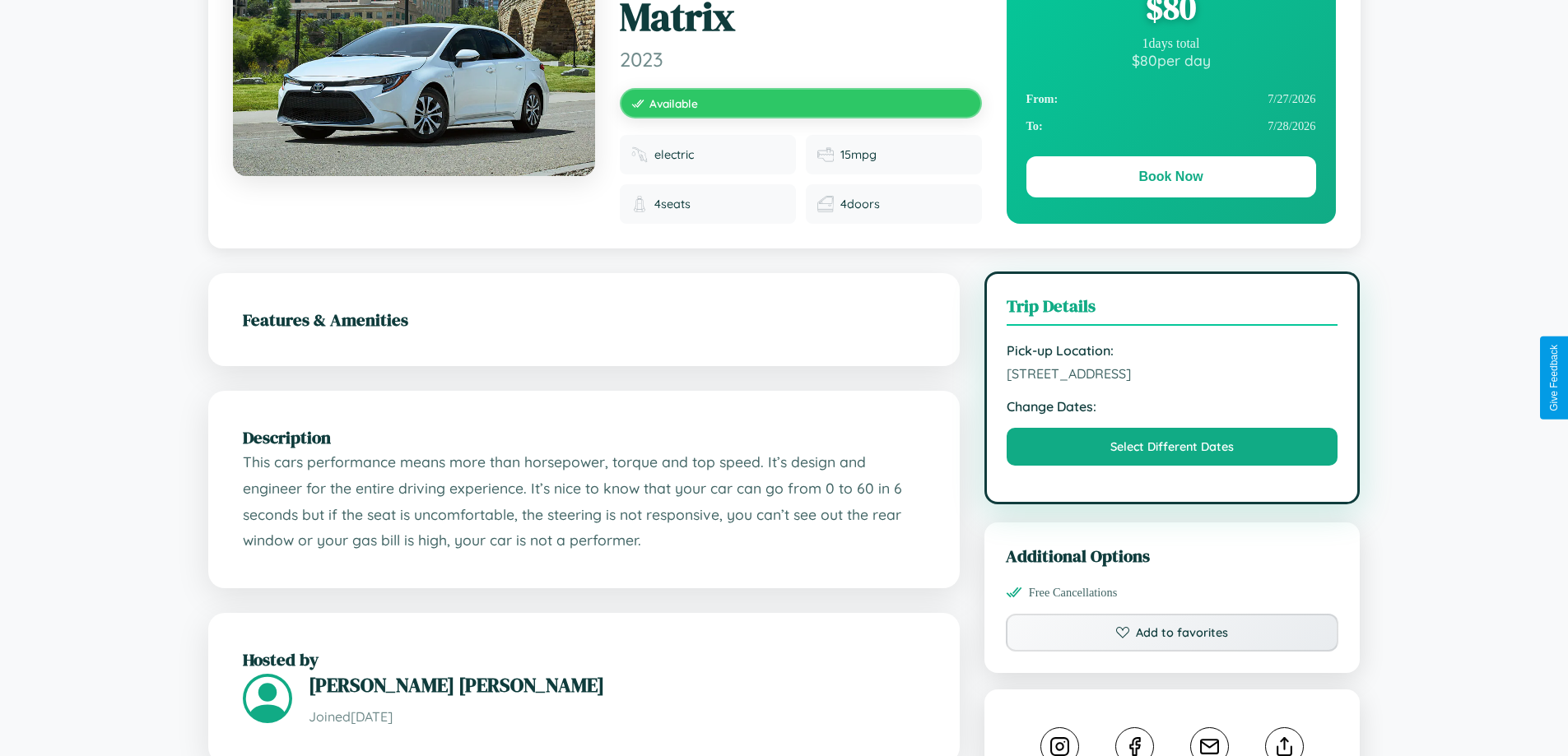
click at [1172, 376] on span "[STREET_ADDRESS]" at bounding box center [1173, 373] width 332 height 16
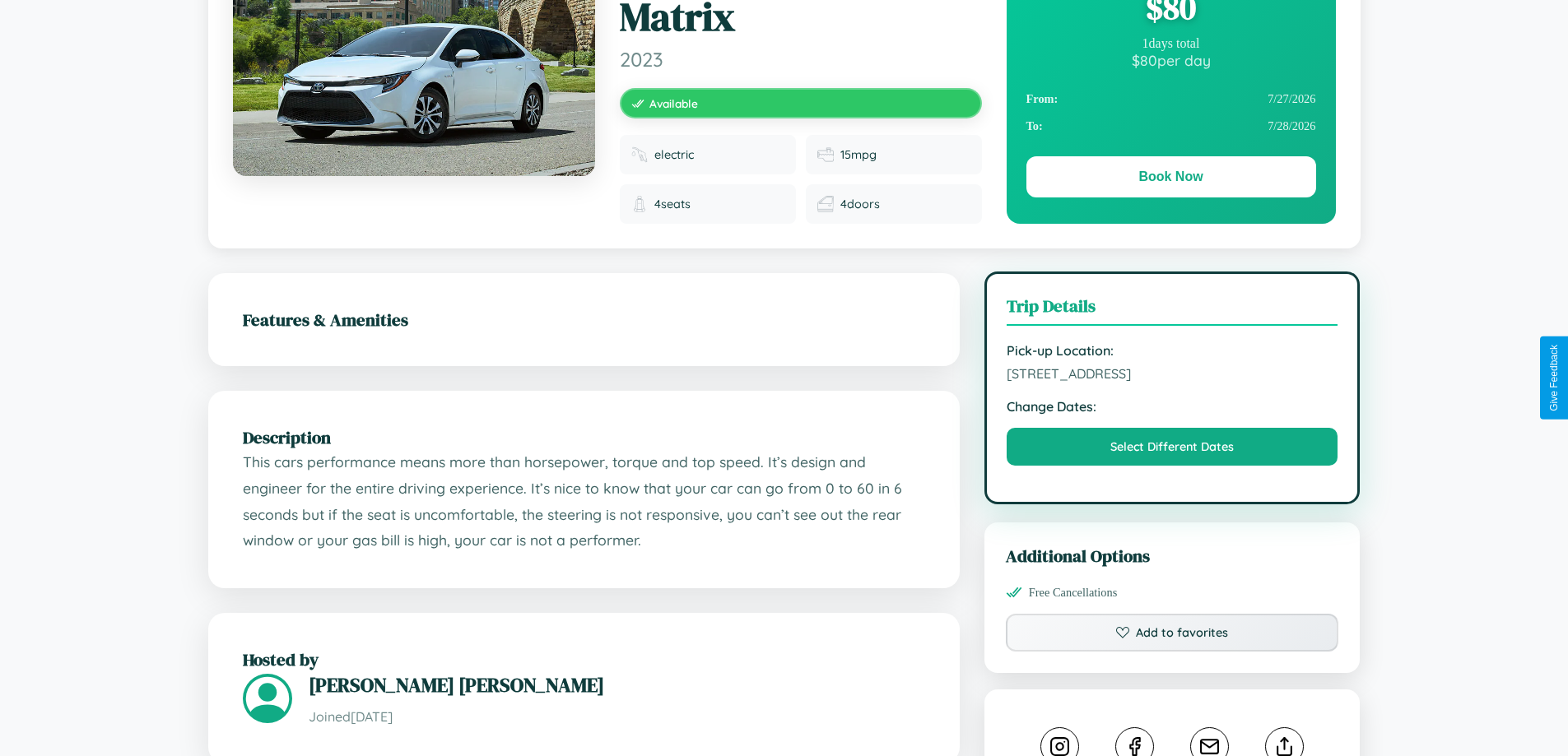
click at [1172, 376] on span "[STREET_ADDRESS]" at bounding box center [1173, 373] width 332 height 16
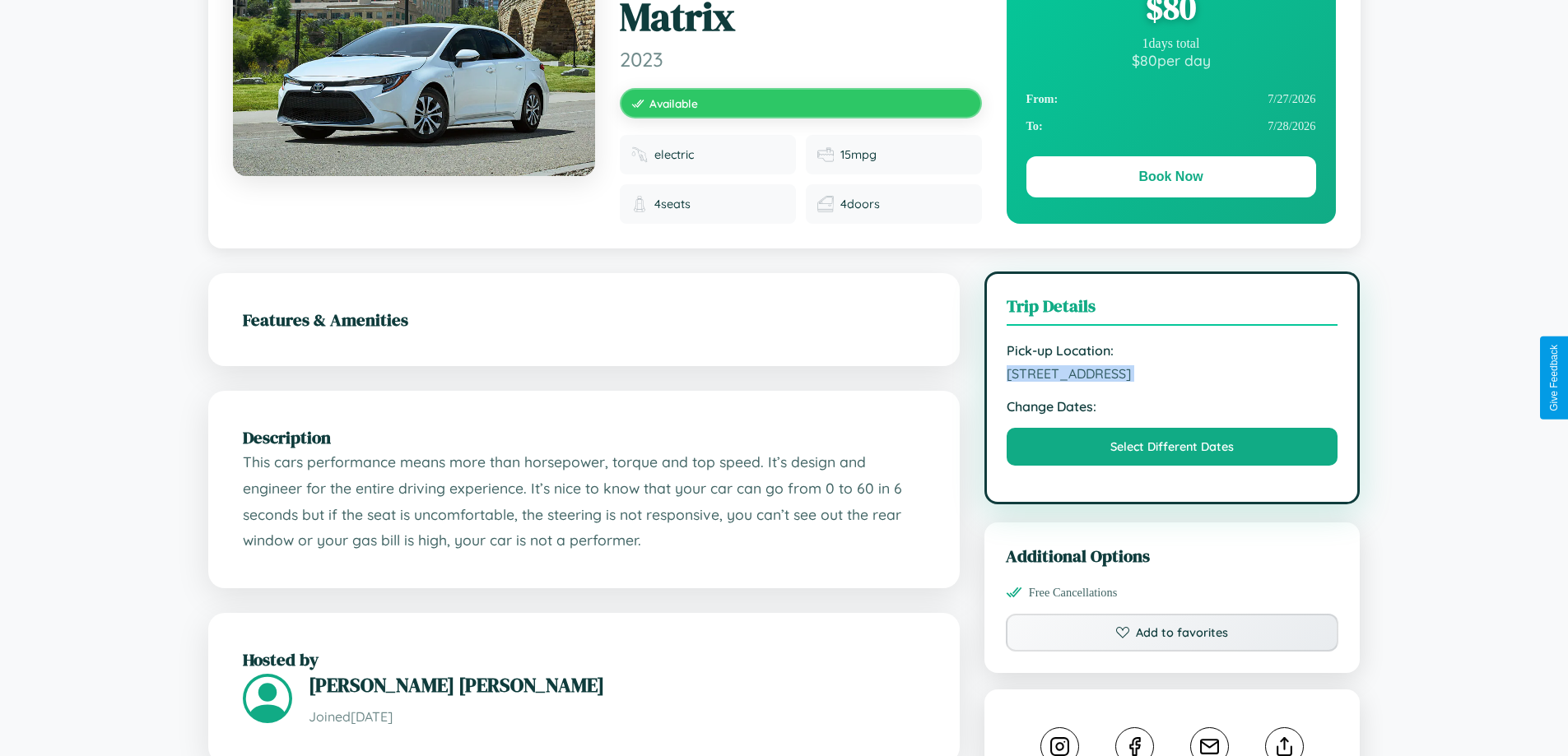
click at [1172, 376] on span "[STREET_ADDRESS]" at bounding box center [1173, 373] width 332 height 16
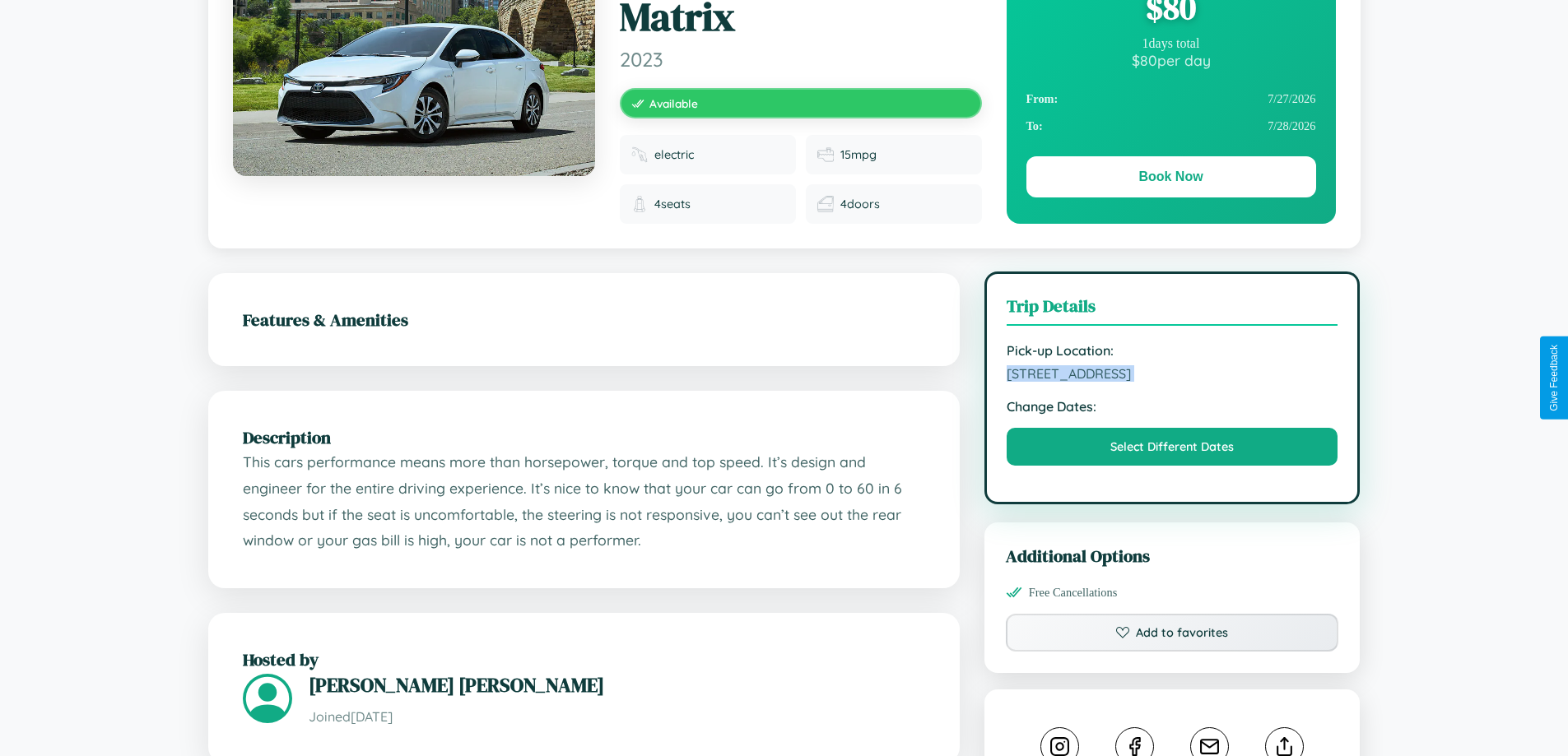
click at [1172, 376] on span "[STREET_ADDRESS]" at bounding box center [1173, 373] width 332 height 16
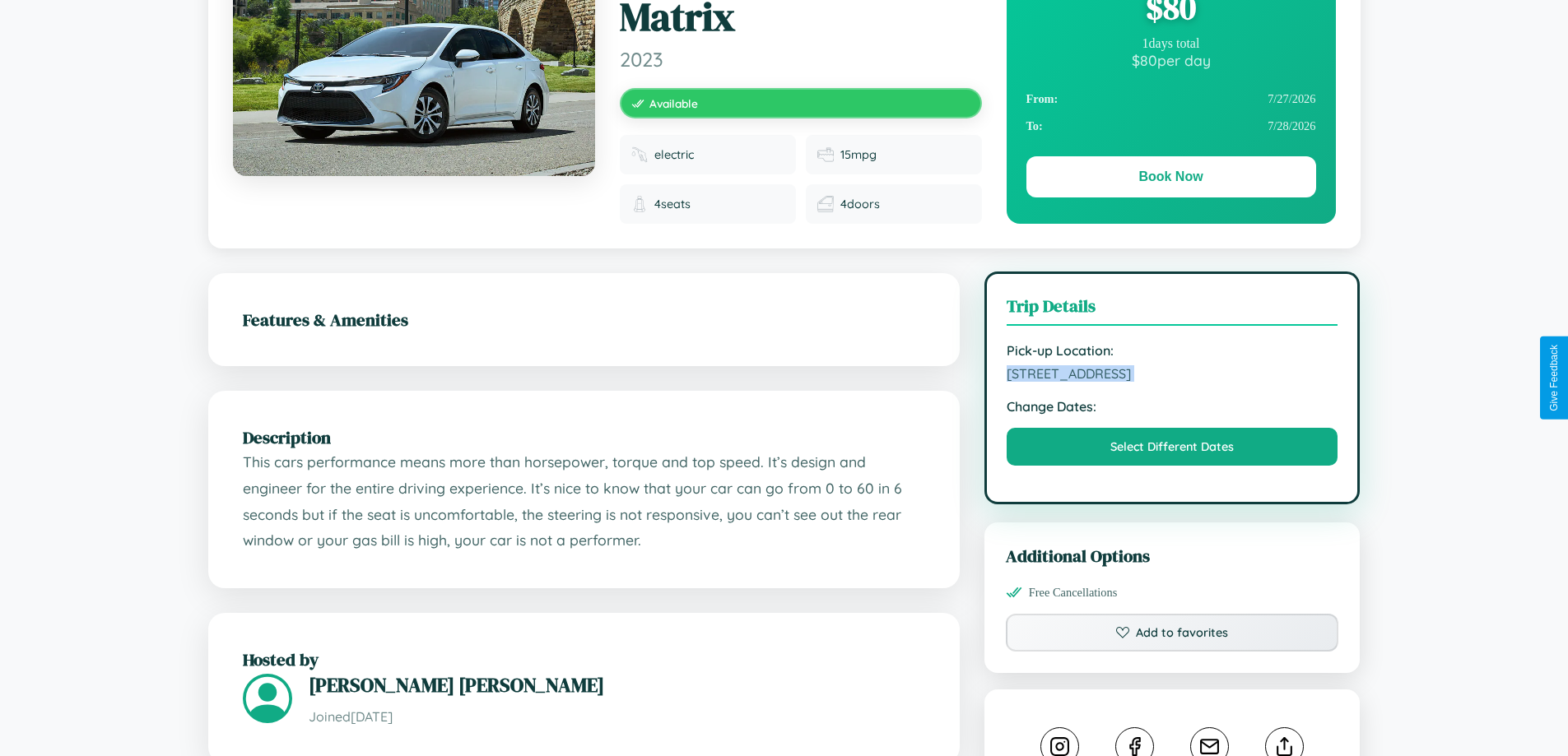
click at [1172, 376] on span "[STREET_ADDRESS]" at bounding box center [1173, 373] width 332 height 16
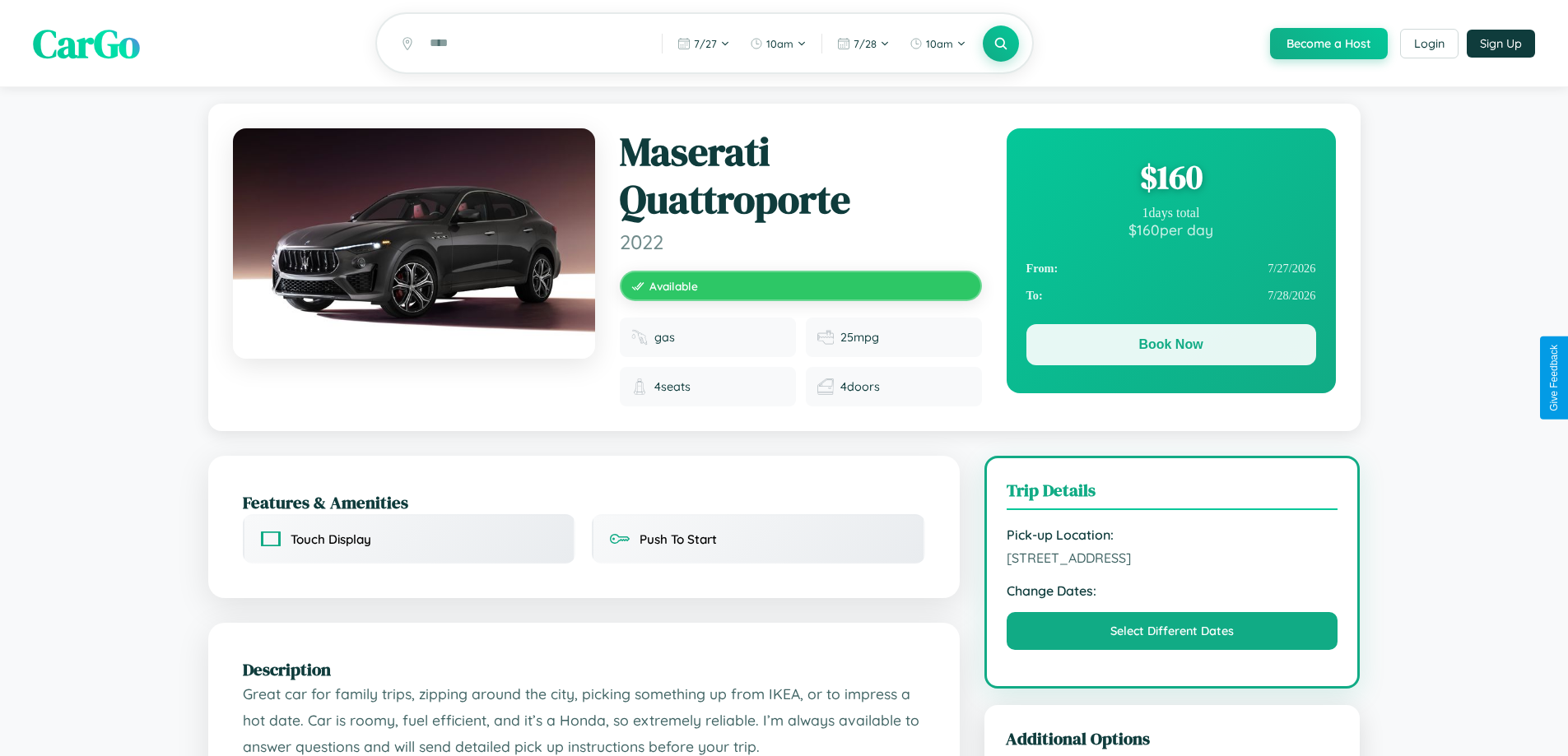
click at [1170, 348] on button "Book Now" at bounding box center [1171, 344] width 290 height 41
